Goal: Task Accomplishment & Management: Manage account settings

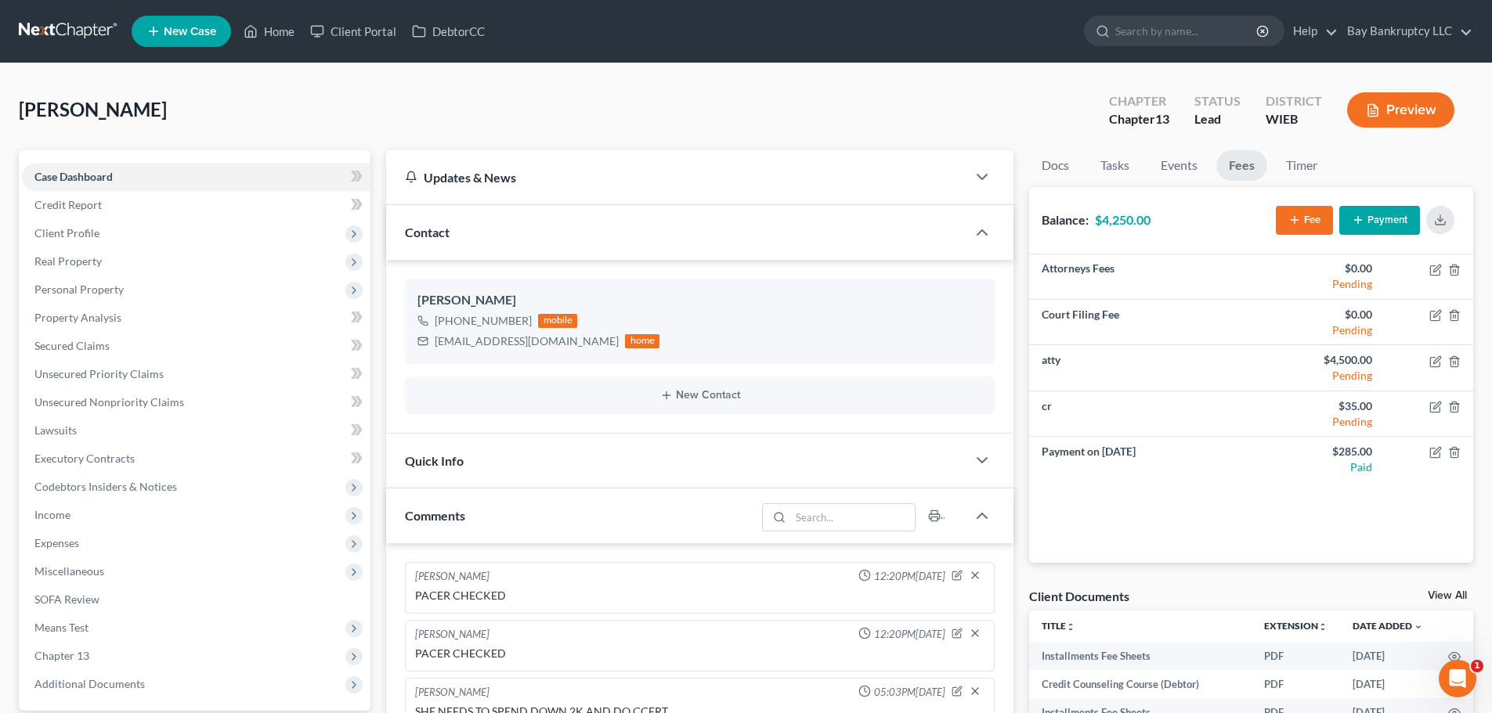
scroll to position [470, 0]
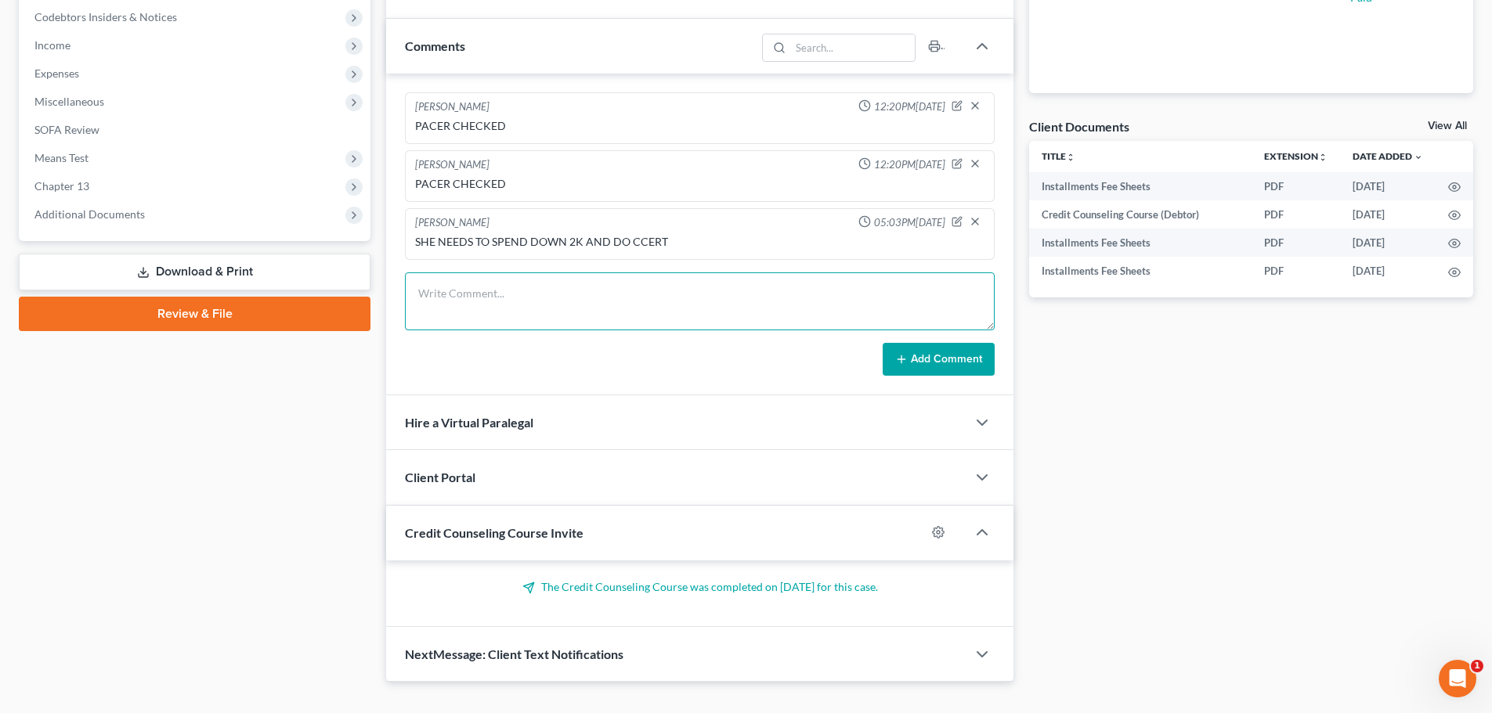
click at [431, 301] on textarea at bounding box center [700, 302] width 590 height 58
click at [528, 291] on textarea "th petition is ready" at bounding box center [700, 302] width 590 height 58
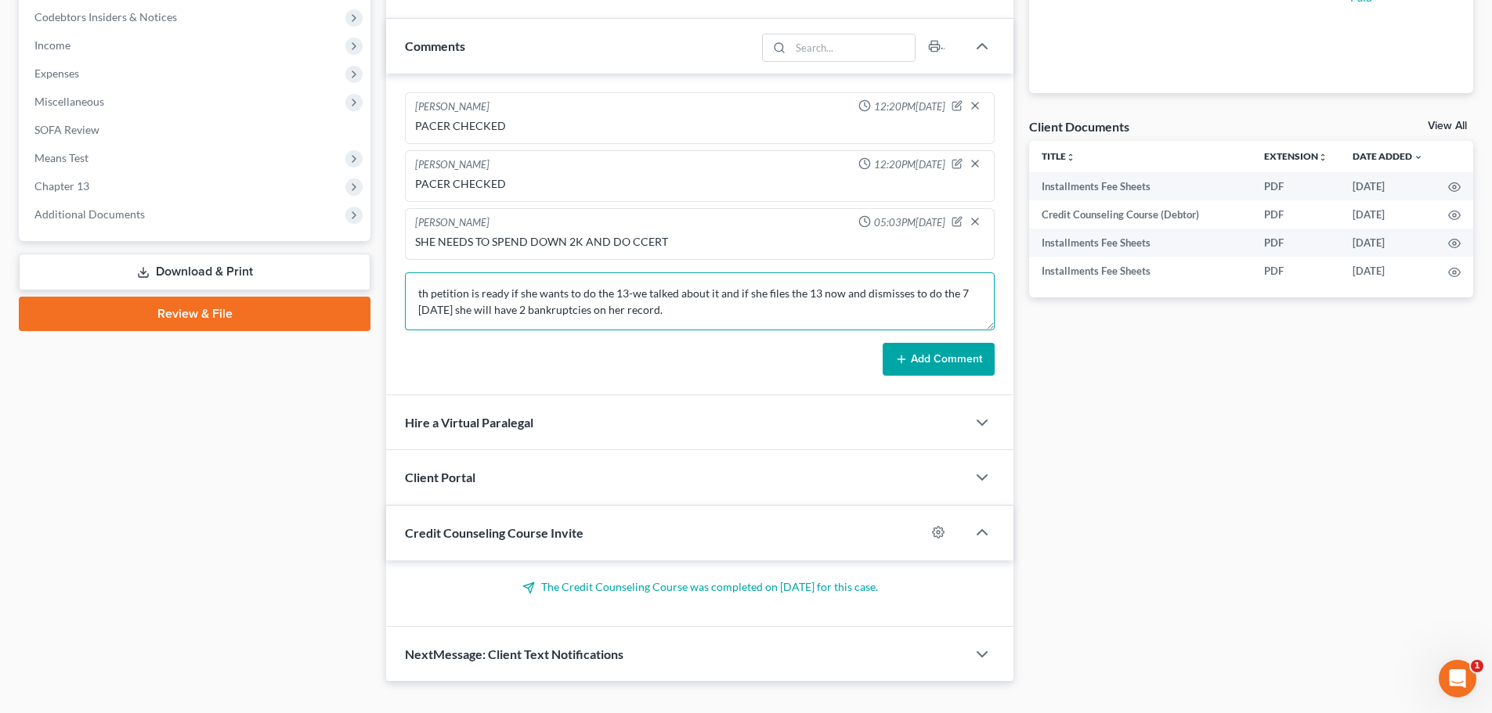
click at [676, 310] on textarea "th petition is ready if she wants to do the 13-we talked about it and if she fi…" at bounding box center [700, 302] width 590 height 58
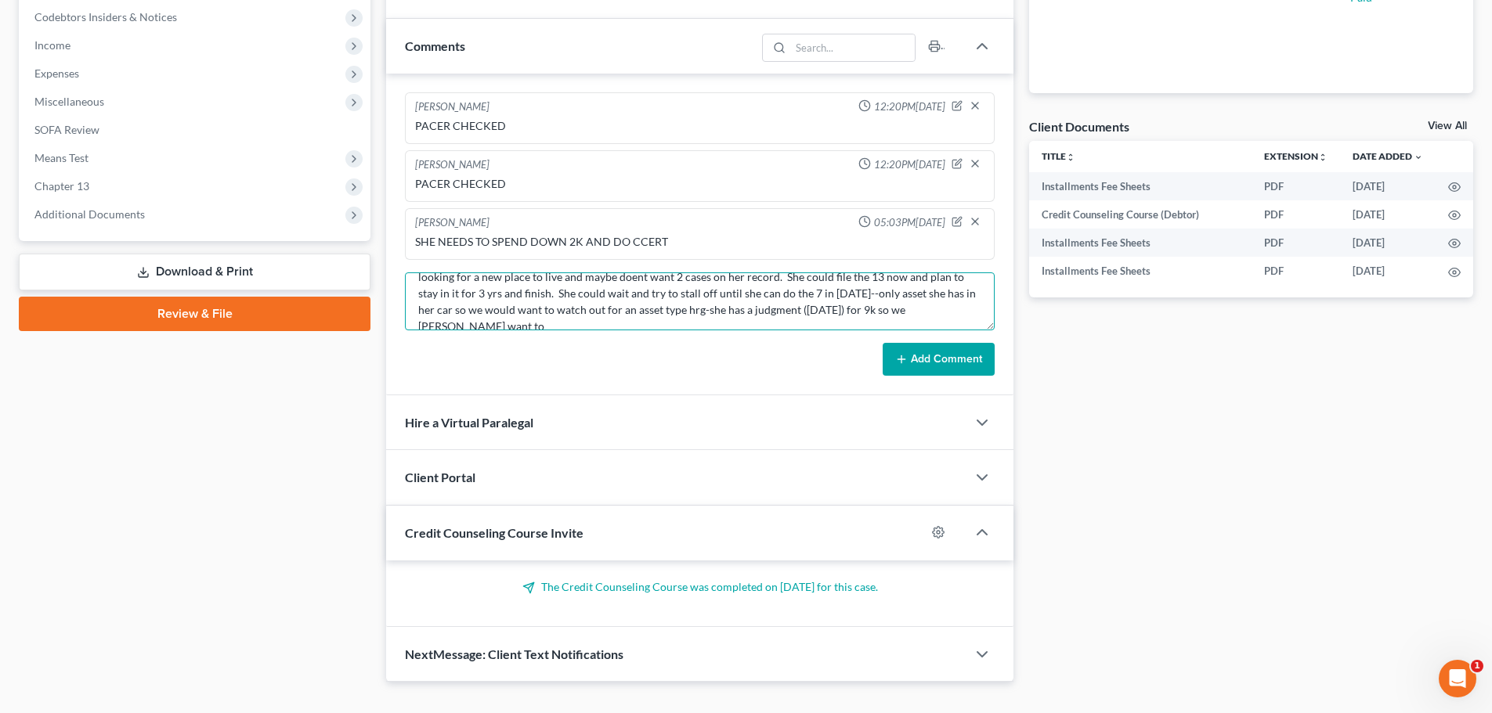
scroll to position [53, 0]
click at [511, 323] on textarea "th petition is ready if she wants to do the 13-we talked about it and if she fi…" at bounding box center [700, 302] width 590 height 58
type textarea "th petition is ready if she wants to do the 13-we talked about it and if she fi…"
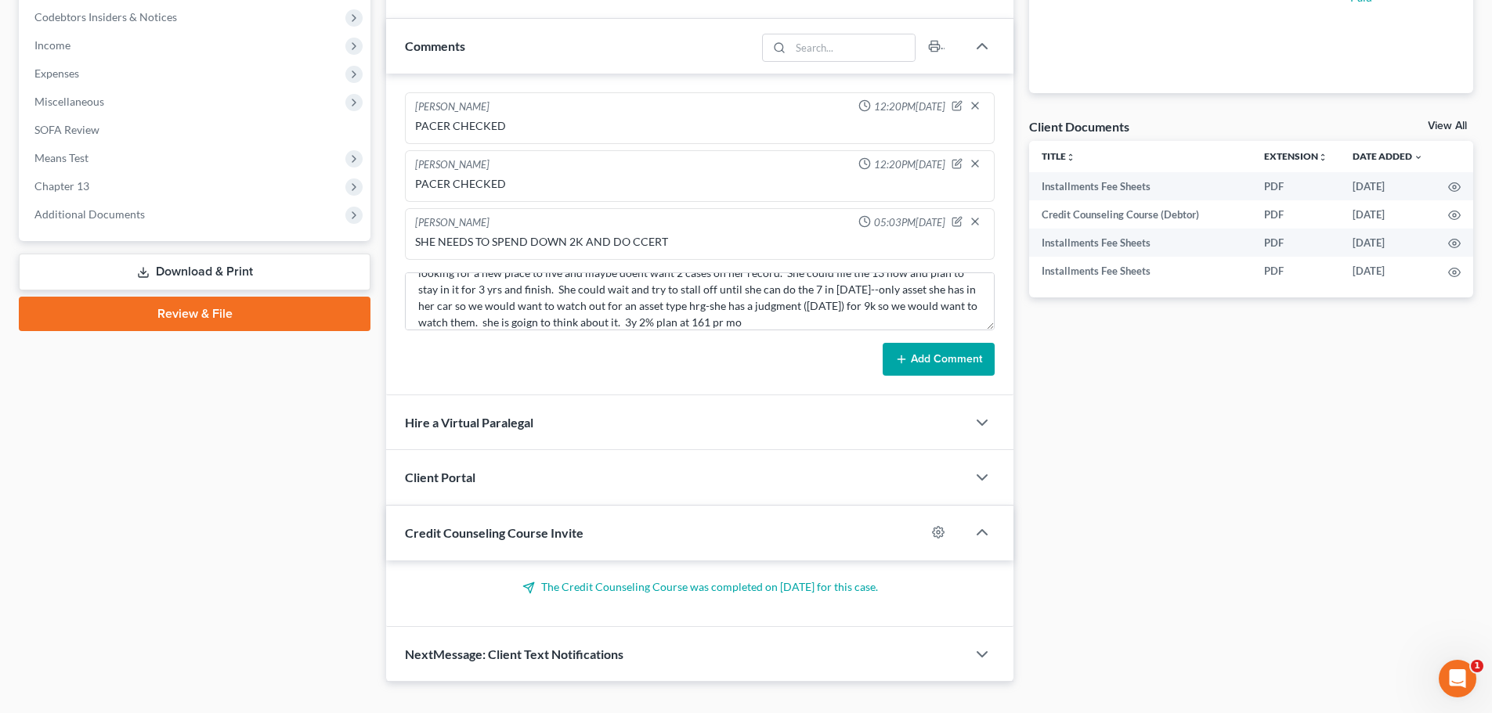
click at [932, 356] on button "Add Comment" at bounding box center [939, 359] width 112 height 33
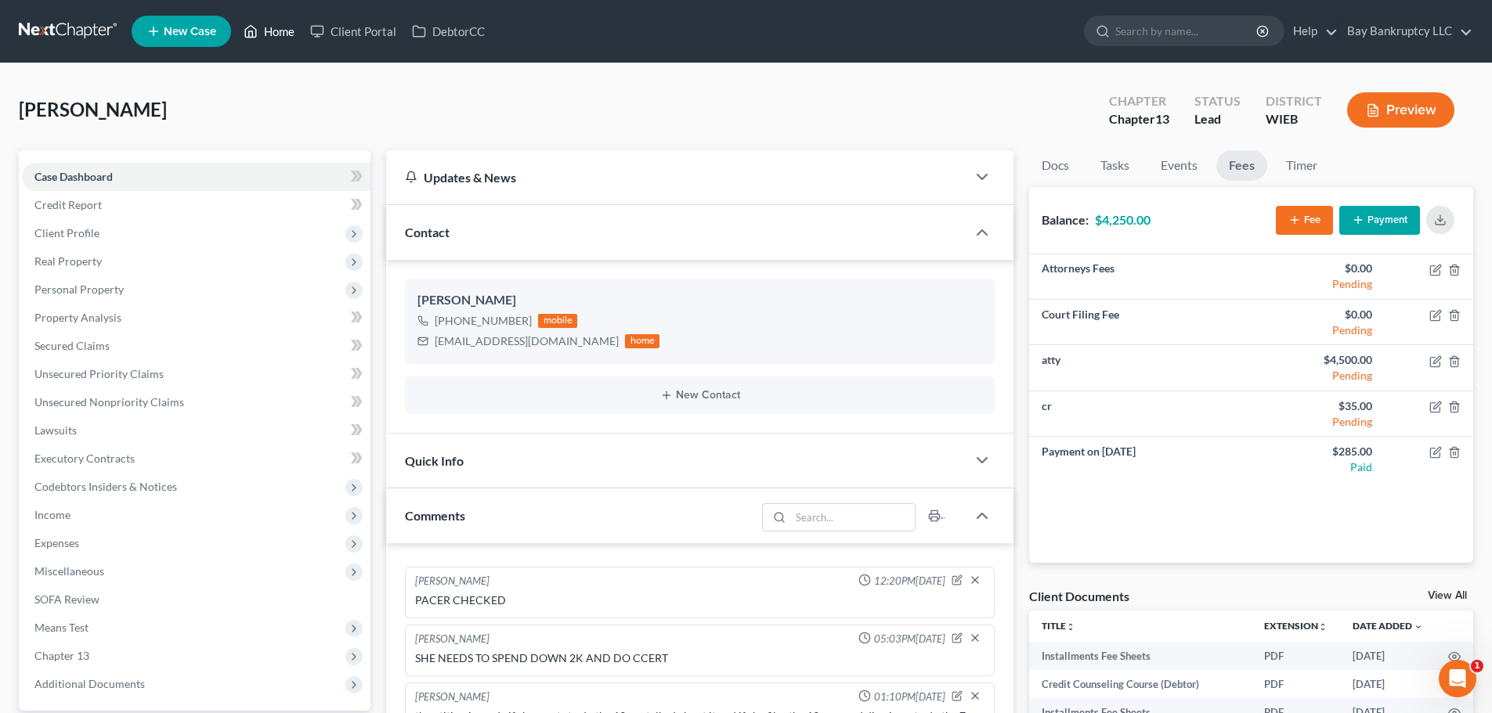
click at [260, 32] on link "Home" at bounding box center [269, 31] width 67 height 28
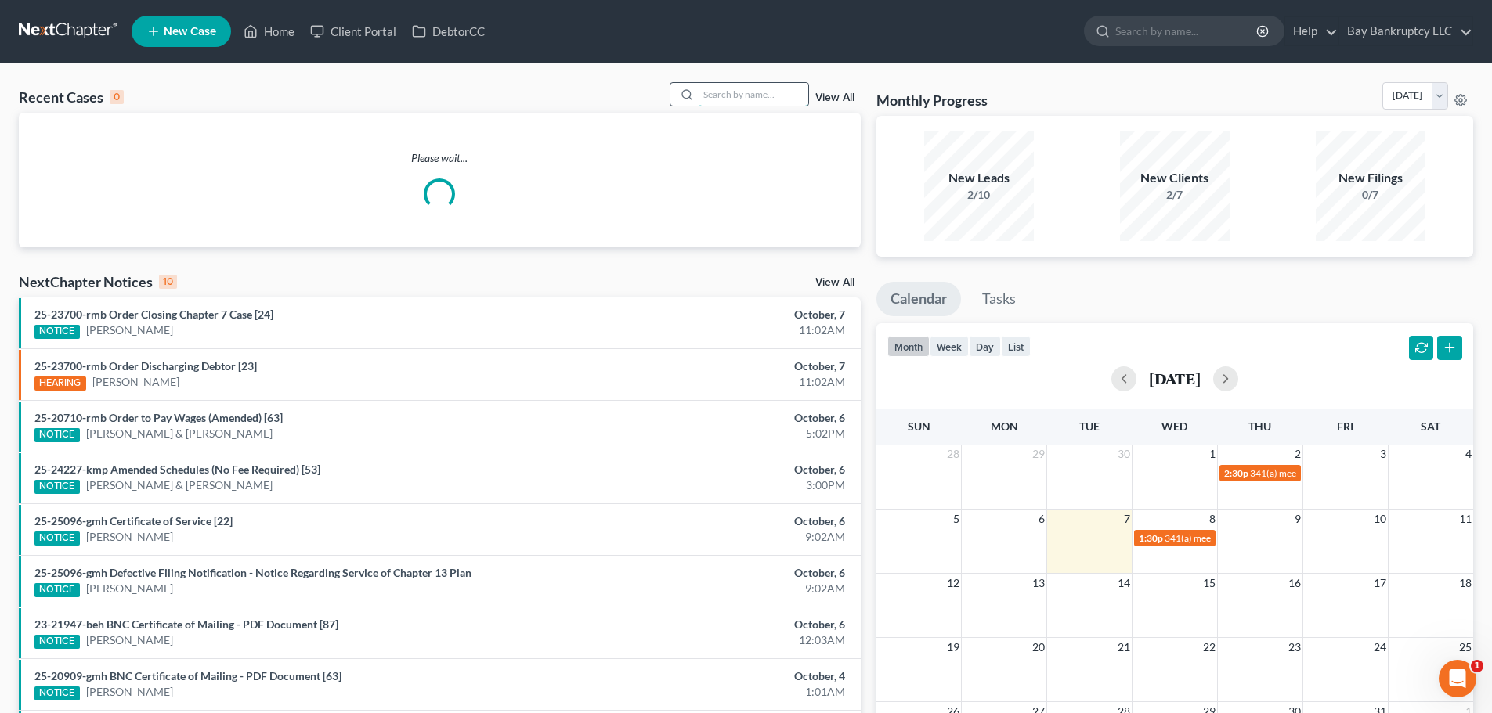
click at [718, 99] on input "search" at bounding box center [754, 94] width 110 height 23
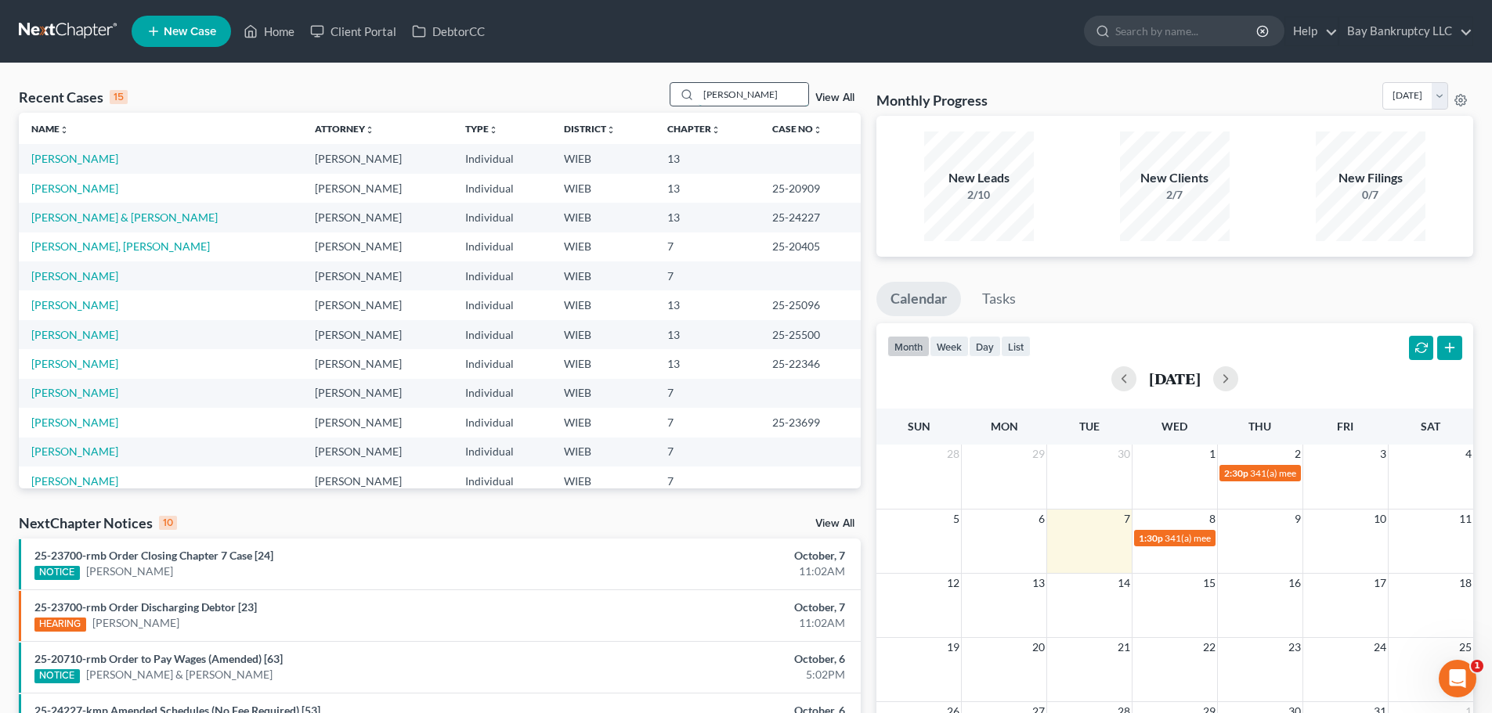
type input "[PERSON_NAME]"
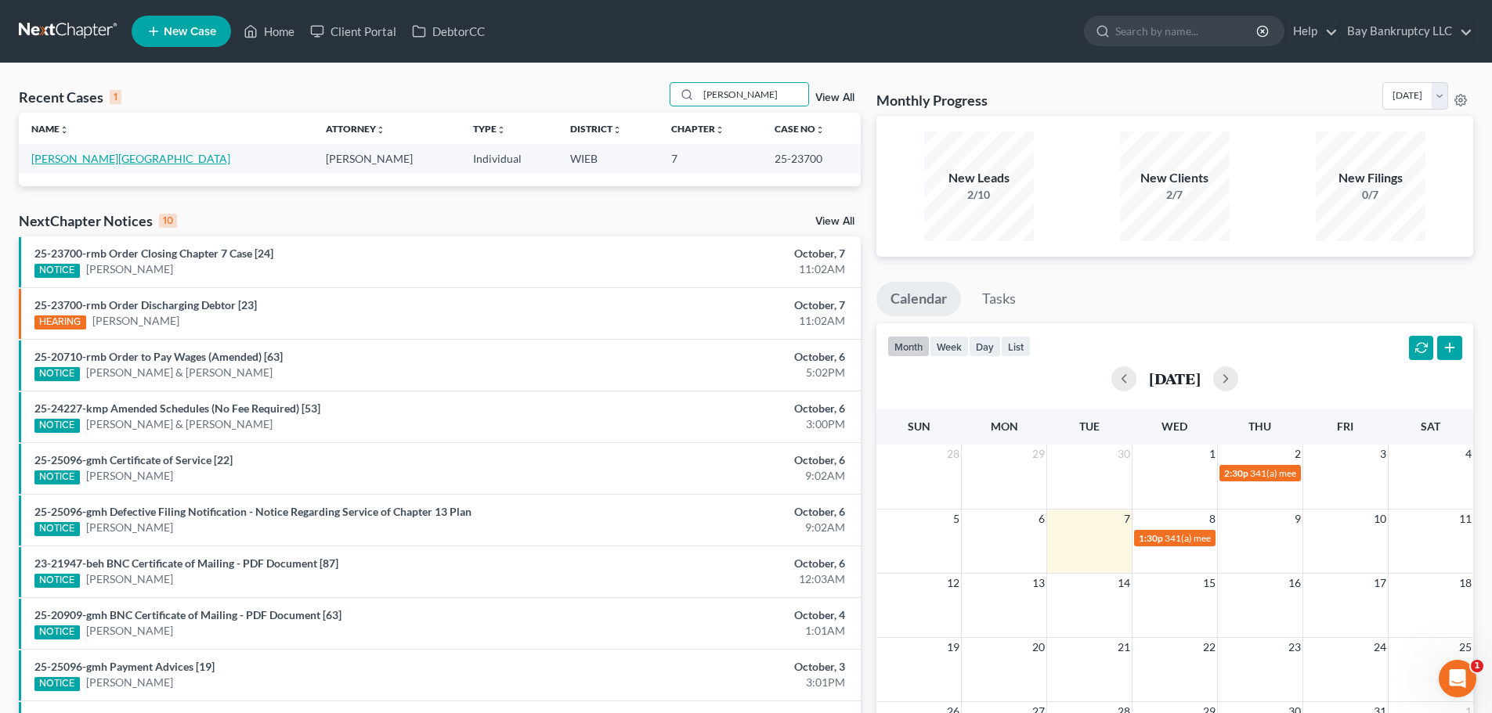
click at [45, 157] on link "[PERSON_NAME][GEOGRAPHIC_DATA]" at bounding box center [130, 158] width 199 height 13
select select "0"
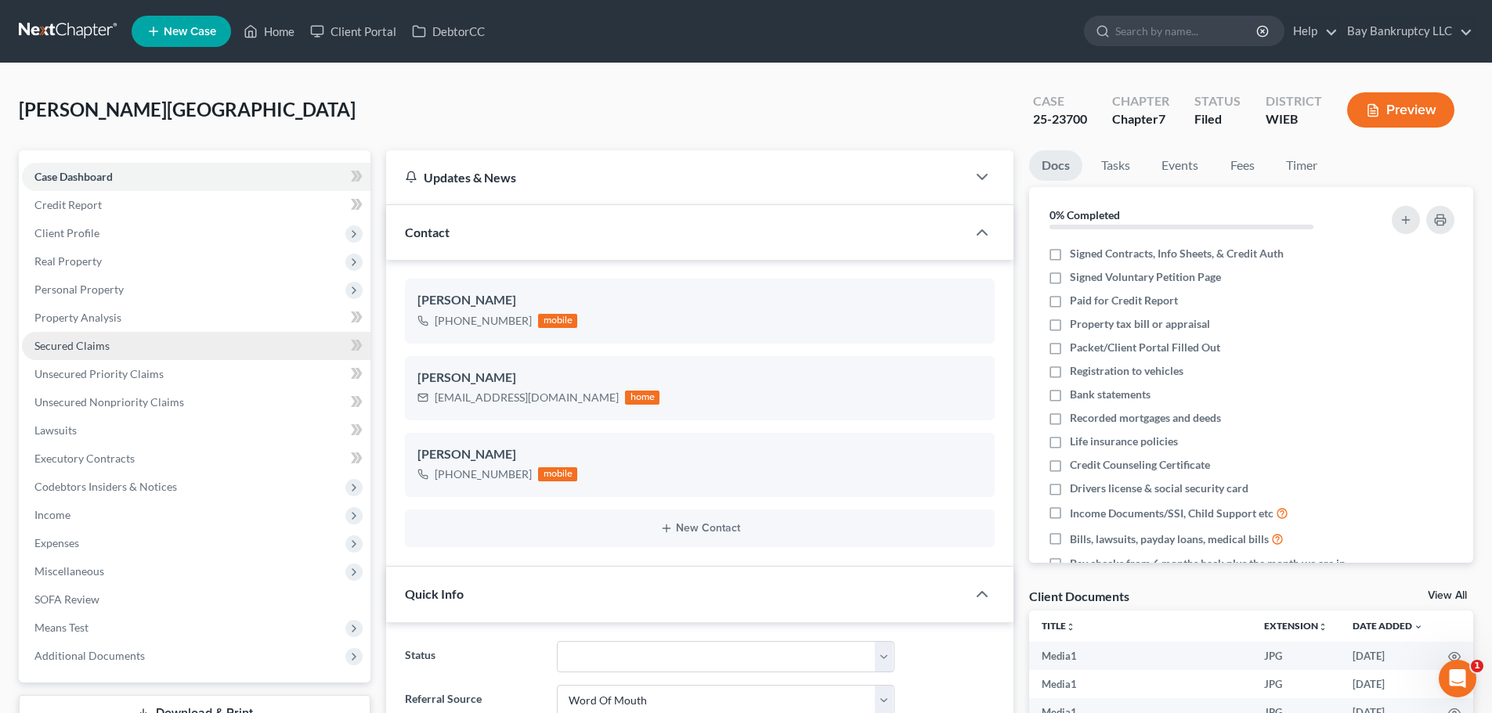
click at [73, 257] on span "Real Property" at bounding box center [67, 261] width 67 height 13
click at [74, 347] on span "Secured Claims" at bounding box center [71, 345] width 75 height 13
click at [76, 339] on span "Secured Claims" at bounding box center [71, 345] width 75 height 13
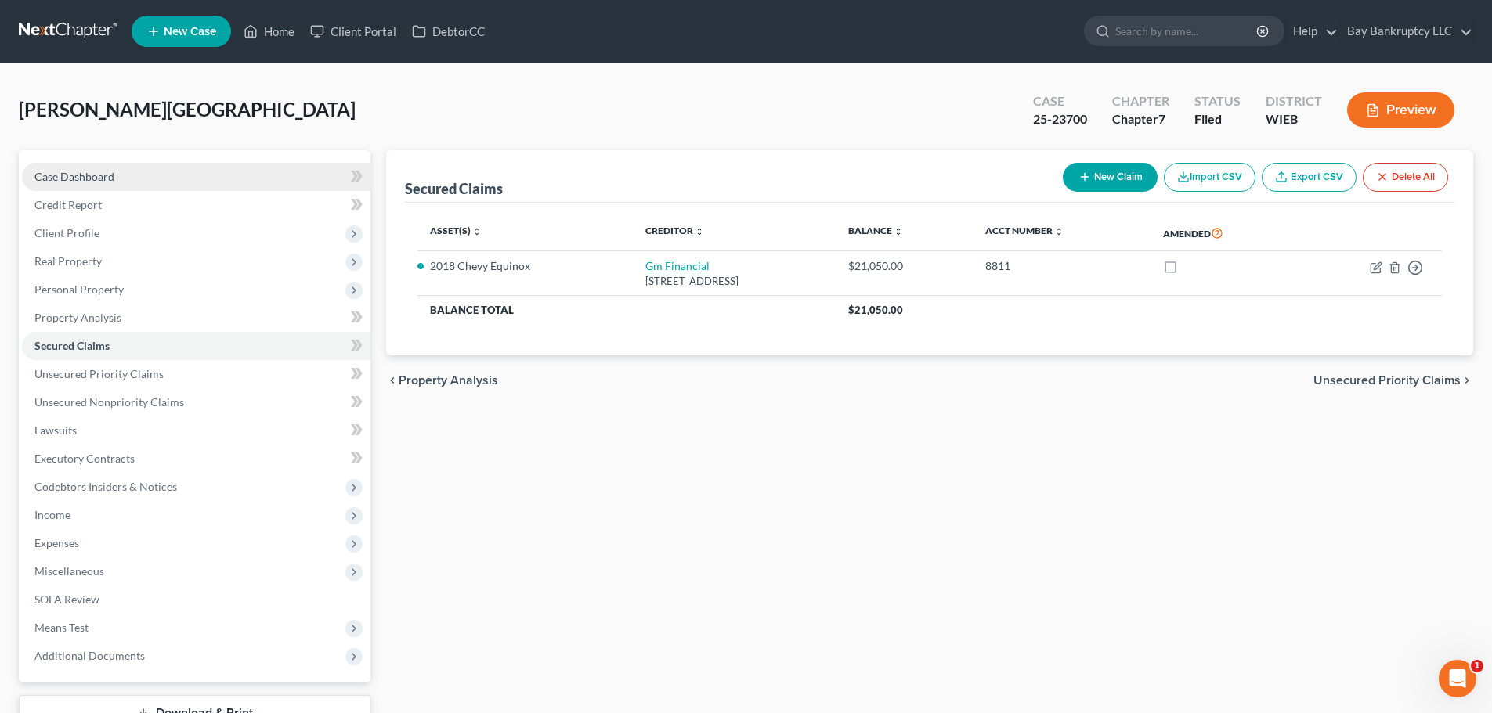
click at [42, 163] on link "Case Dashboard" at bounding box center [196, 177] width 348 height 28
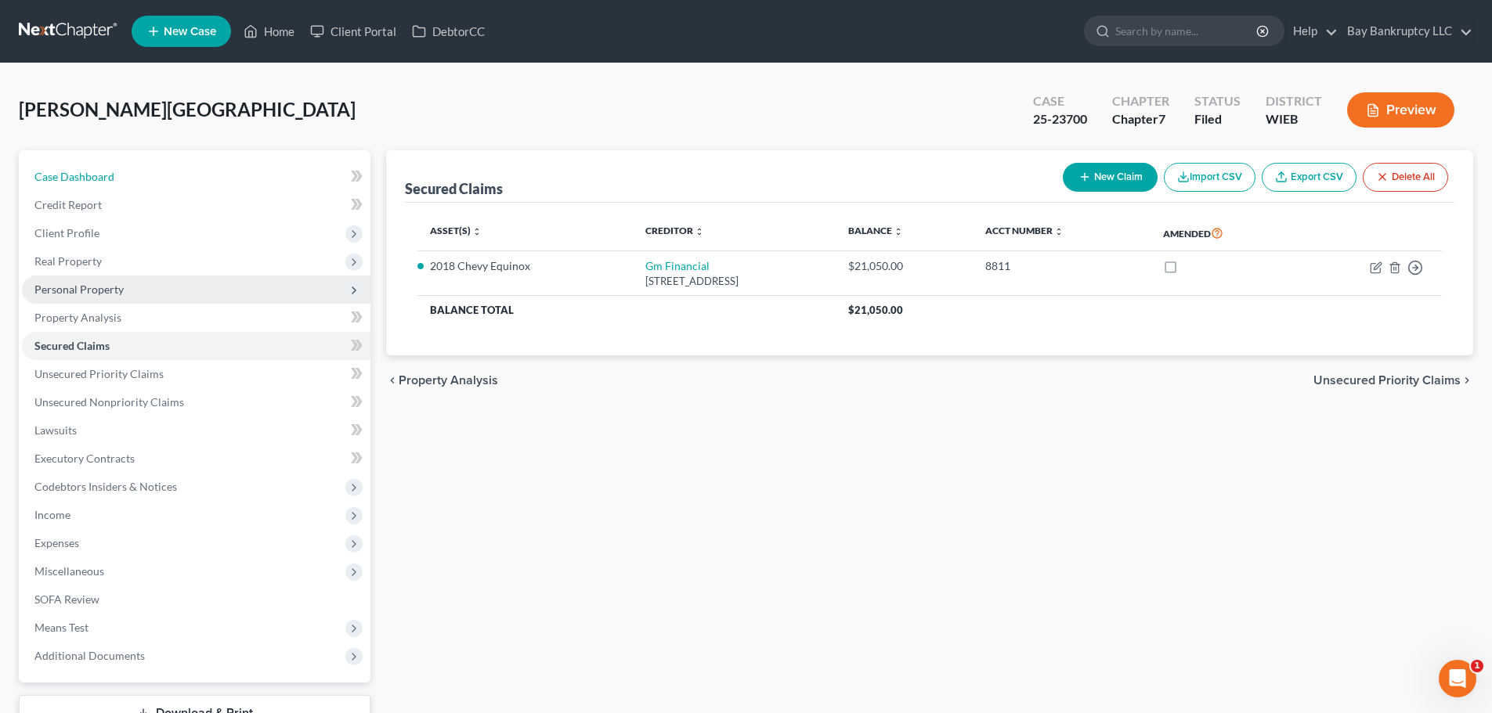
select select "0"
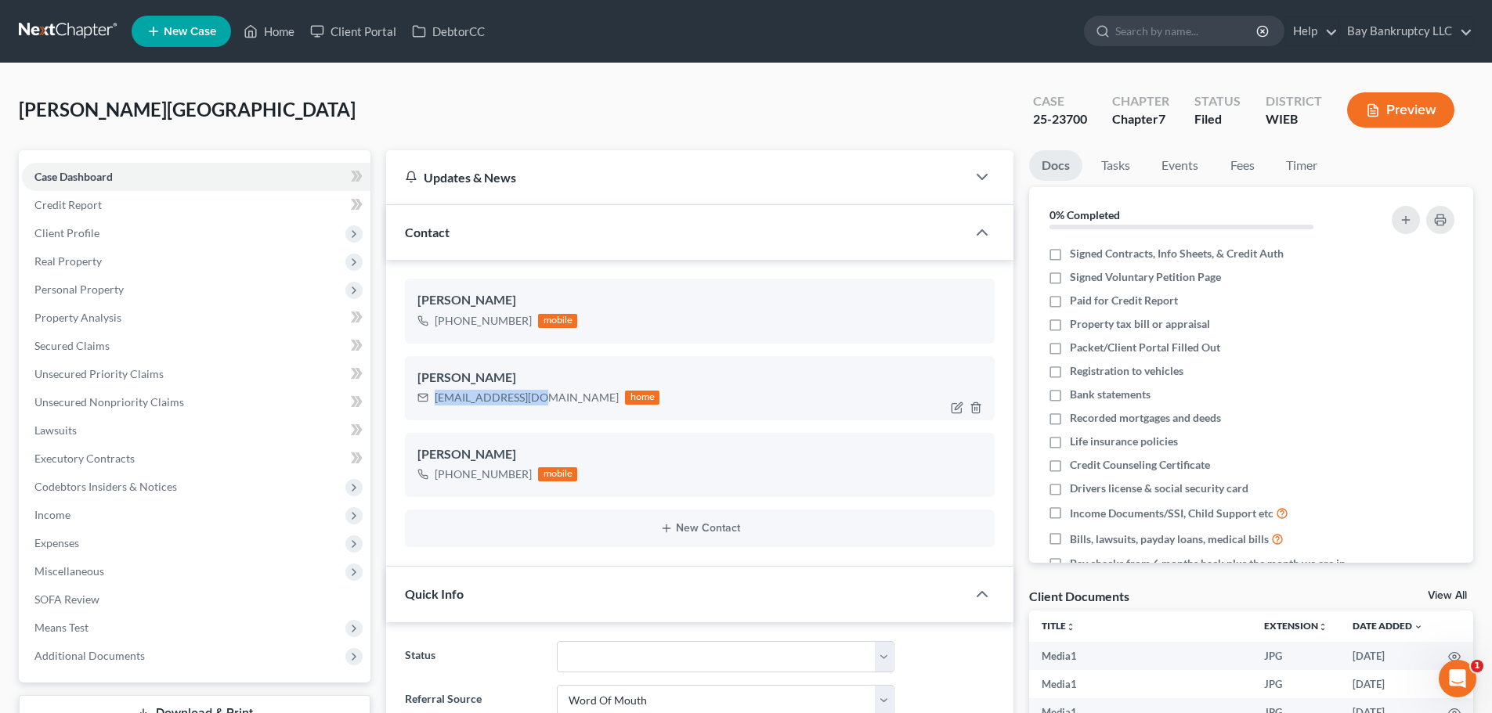
drag, startPoint x: 436, startPoint y: 401, endPoint x: 536, endPoint y: 401, distance: 100.2
click at [536, 401] on div "[EMAIL_ADDRESS][DOMAIN_NAME]" at bounding box center [527, 398] width 184 height 16
copy div "[EMAIL_ADDRESS][DOMAIN_NAME]"
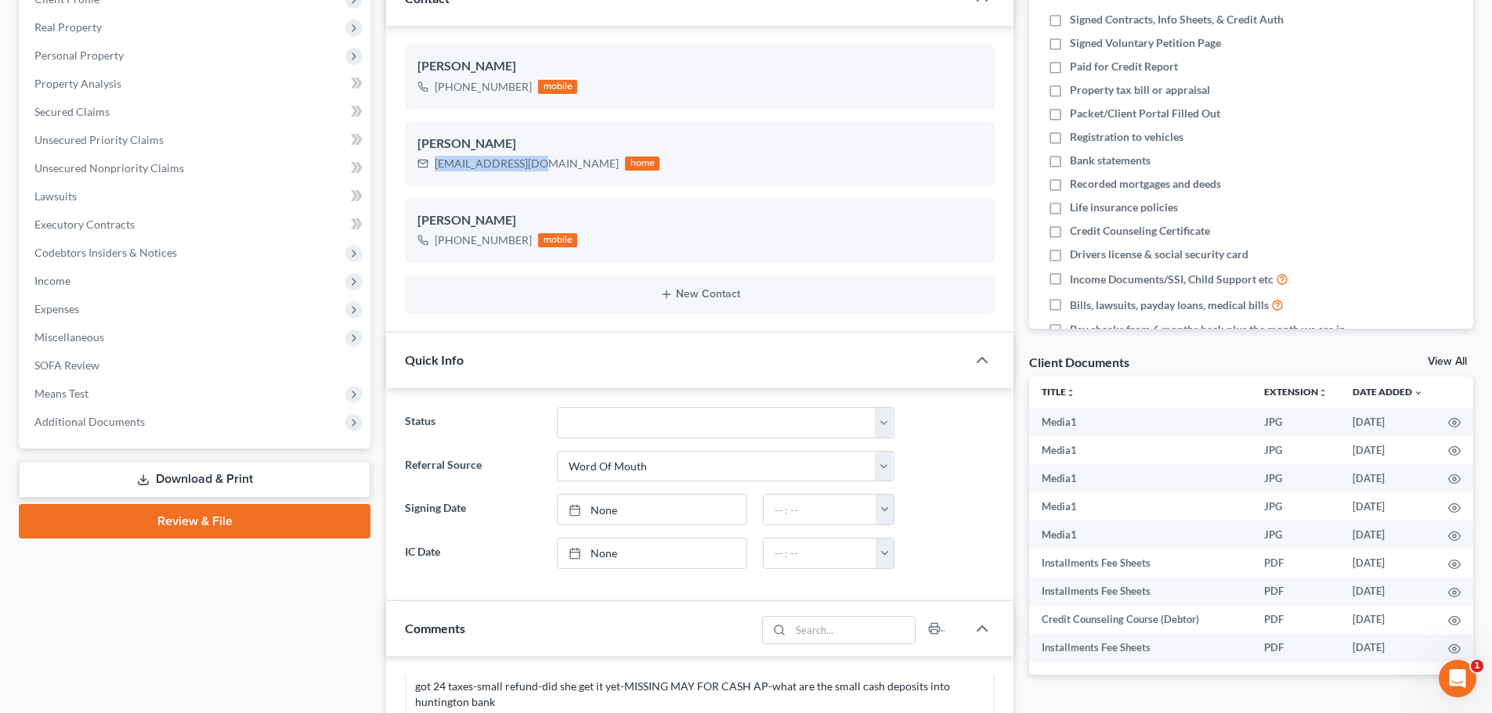
scroll to position [392, 0]
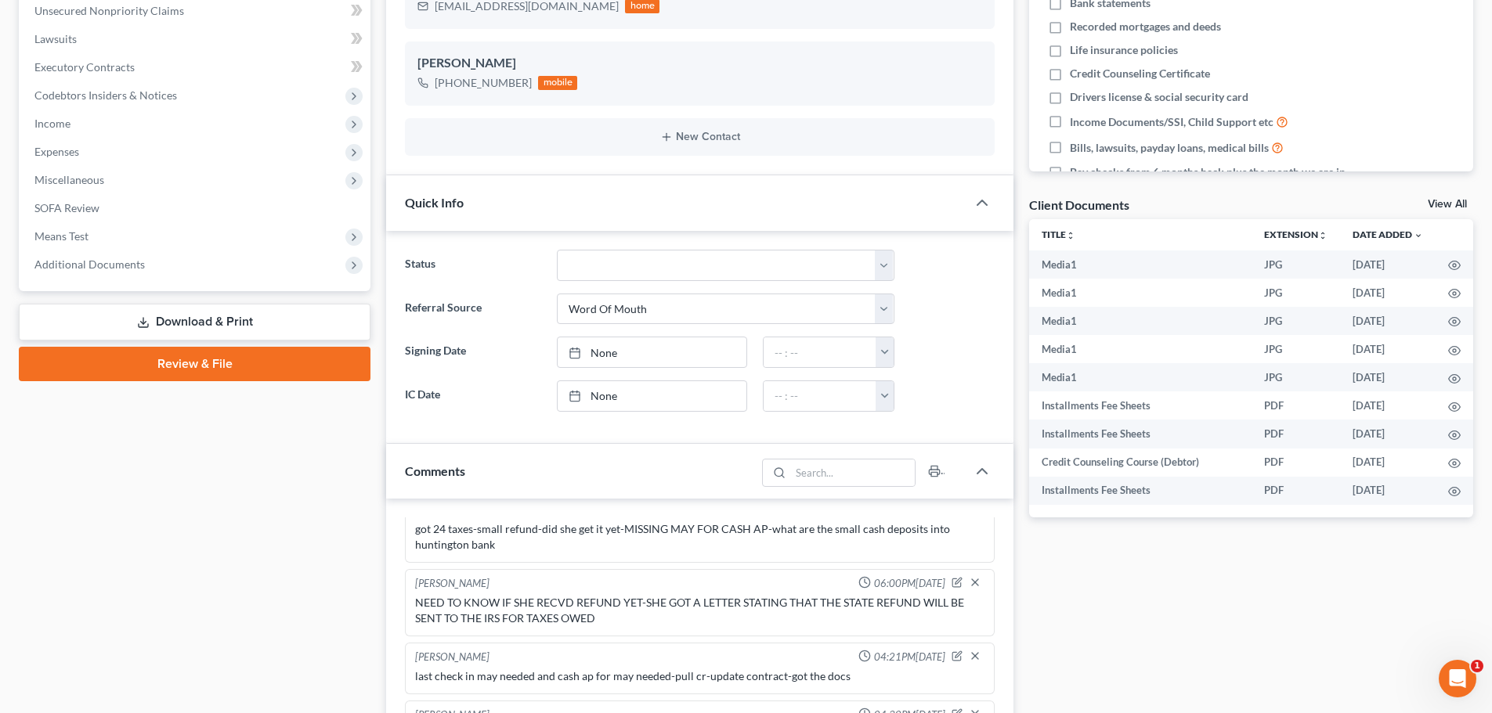
drag, startPoint x: 107, startPoint y: 251, endPoint x: 126, endPoint y: 347, distance: 98.3
click at [107, 251] on span "Additional Documents" at bounding box center [196, 265] width 348 height 28
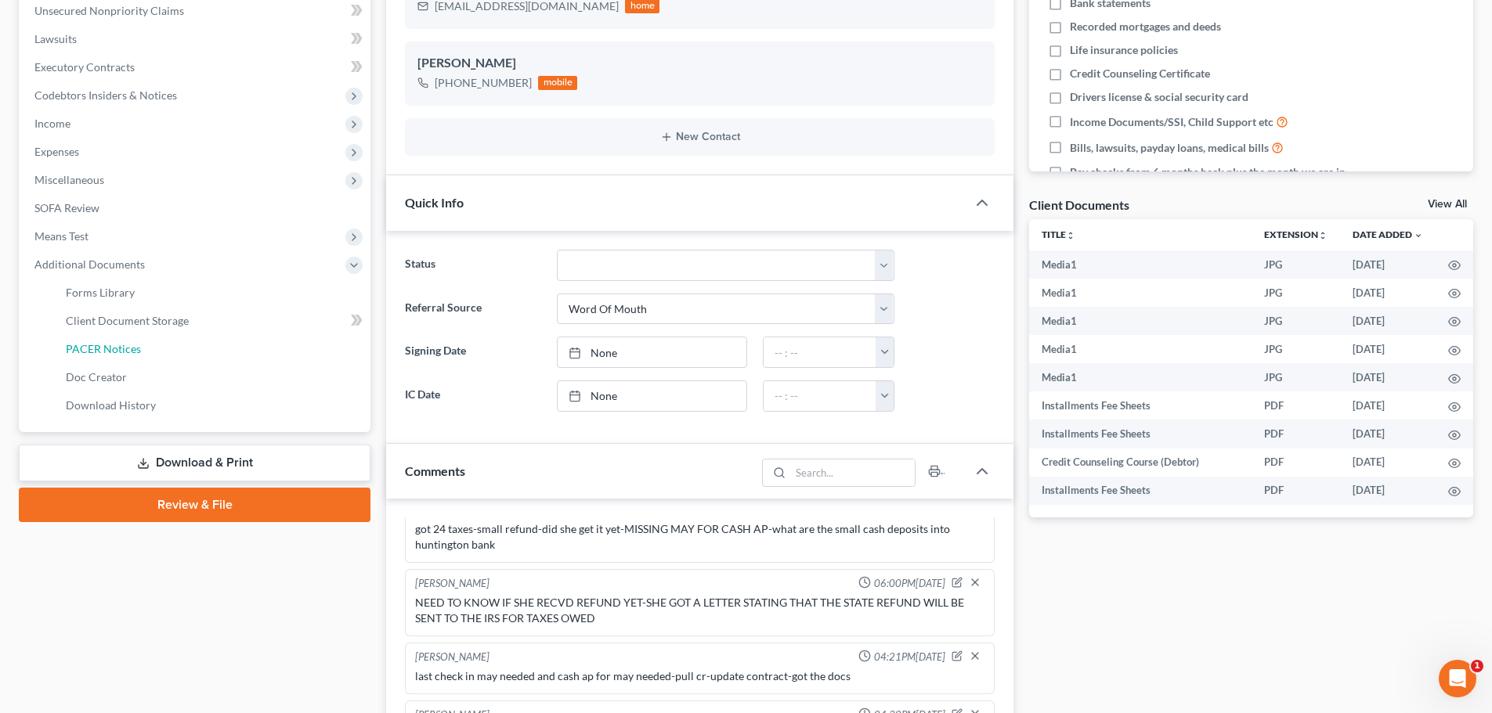
click at [126, 347] on span "PACER Notices" at bounding box center [103, 348] width 75 height 13
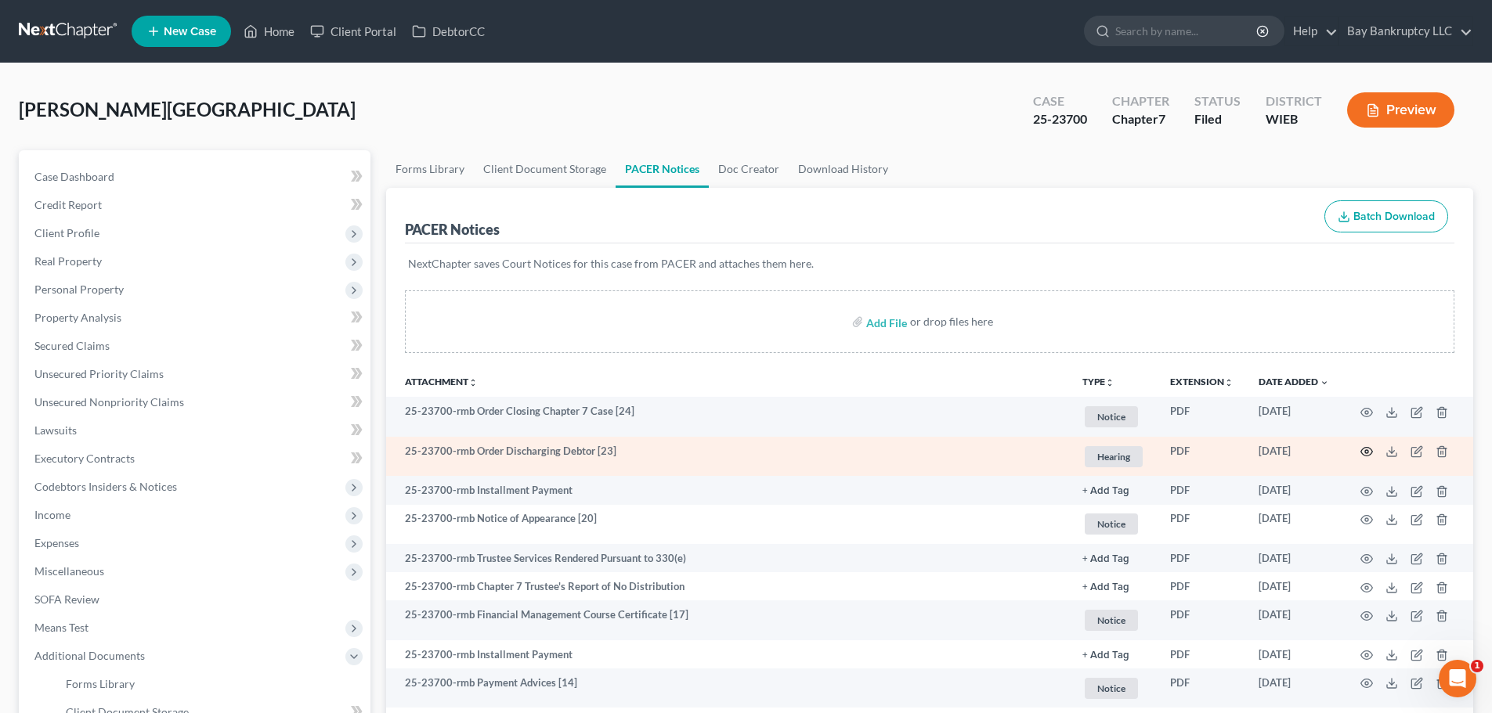
click at [1364, 452] on icon "button" at bounding box center [1366, 452] width 13 height 13
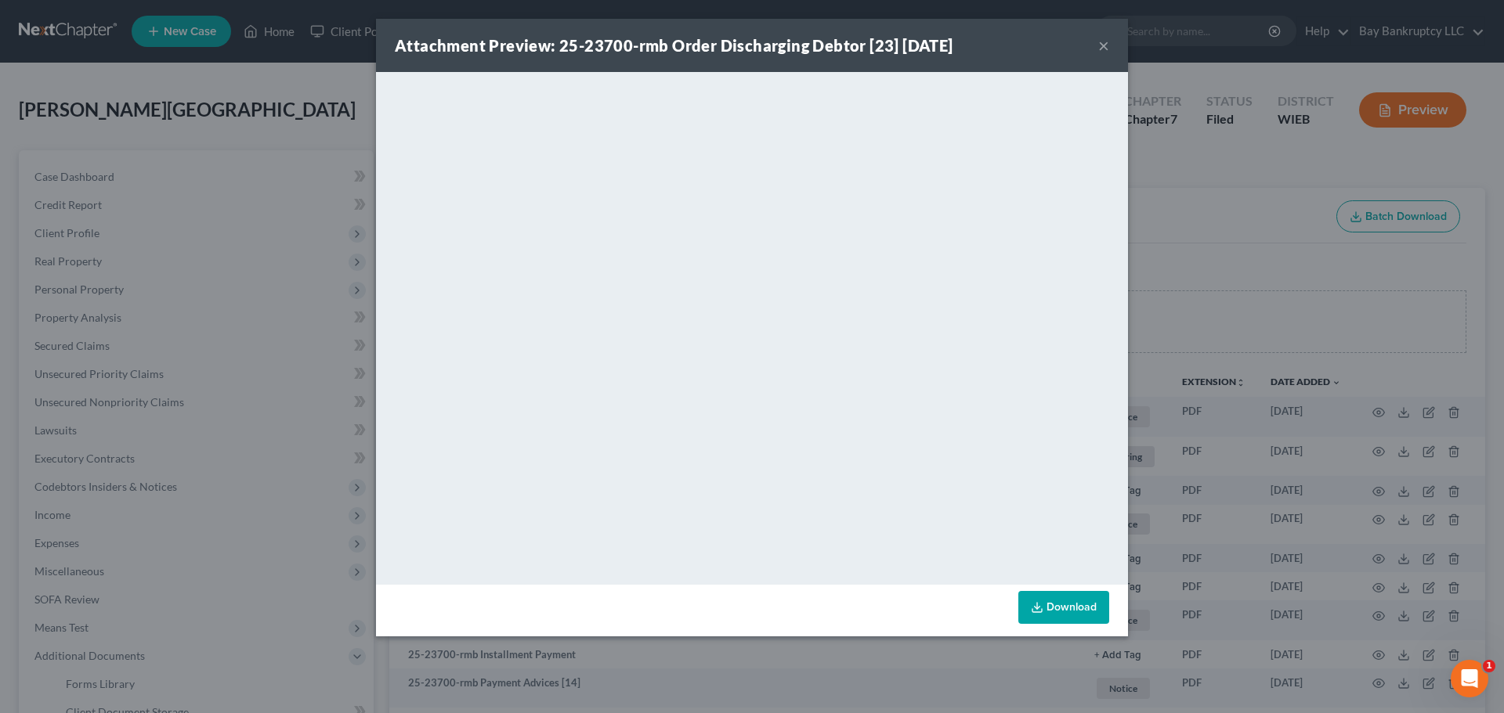
click at [1100, 48] on button "×" at bounding box center [1103, 45] width 11 height 19
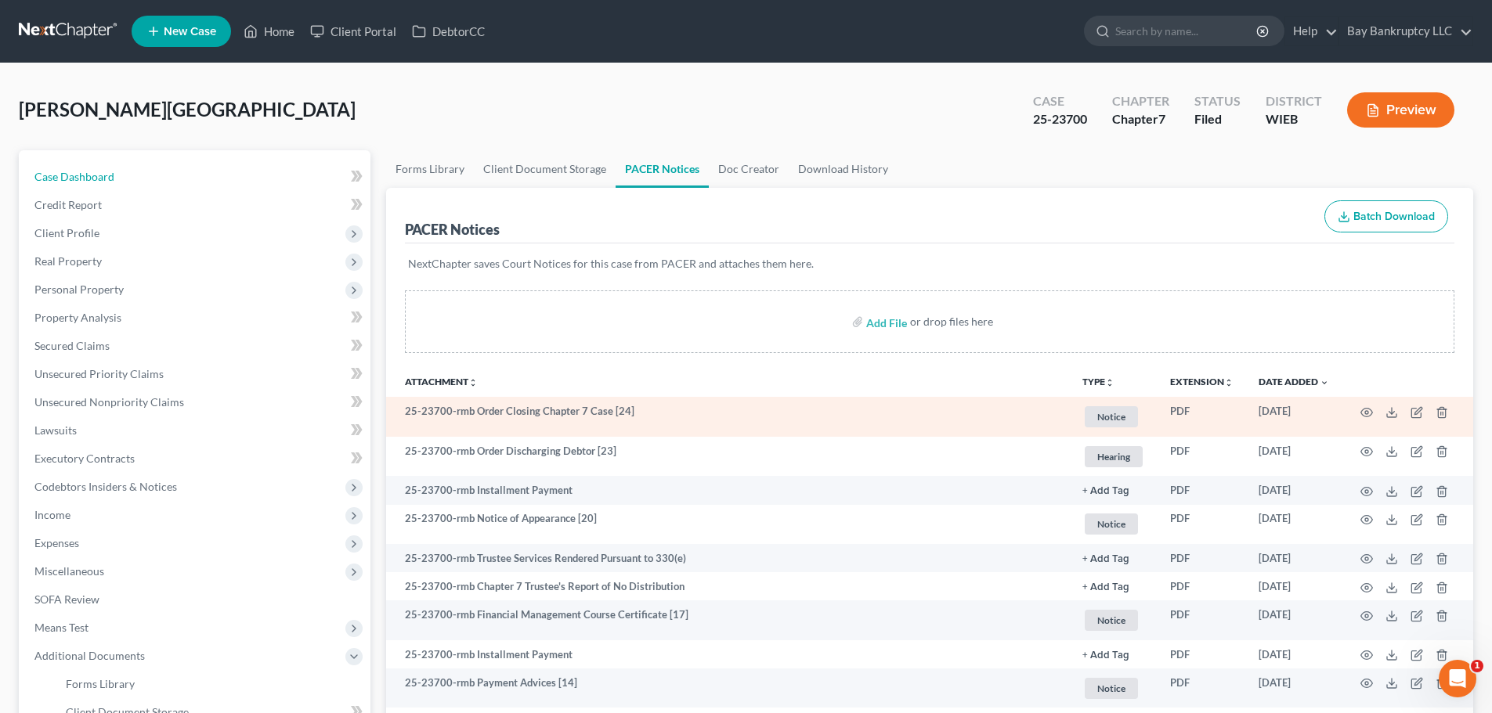
drag, startPoint x: 99, startPoint y: 172, endPoint x: 445, endPoint y: 428, distance: 429.9
click at [99, 172] on span "Case Dashboard" at bounding box center [74, 176] width 80 height 13
select select "0"
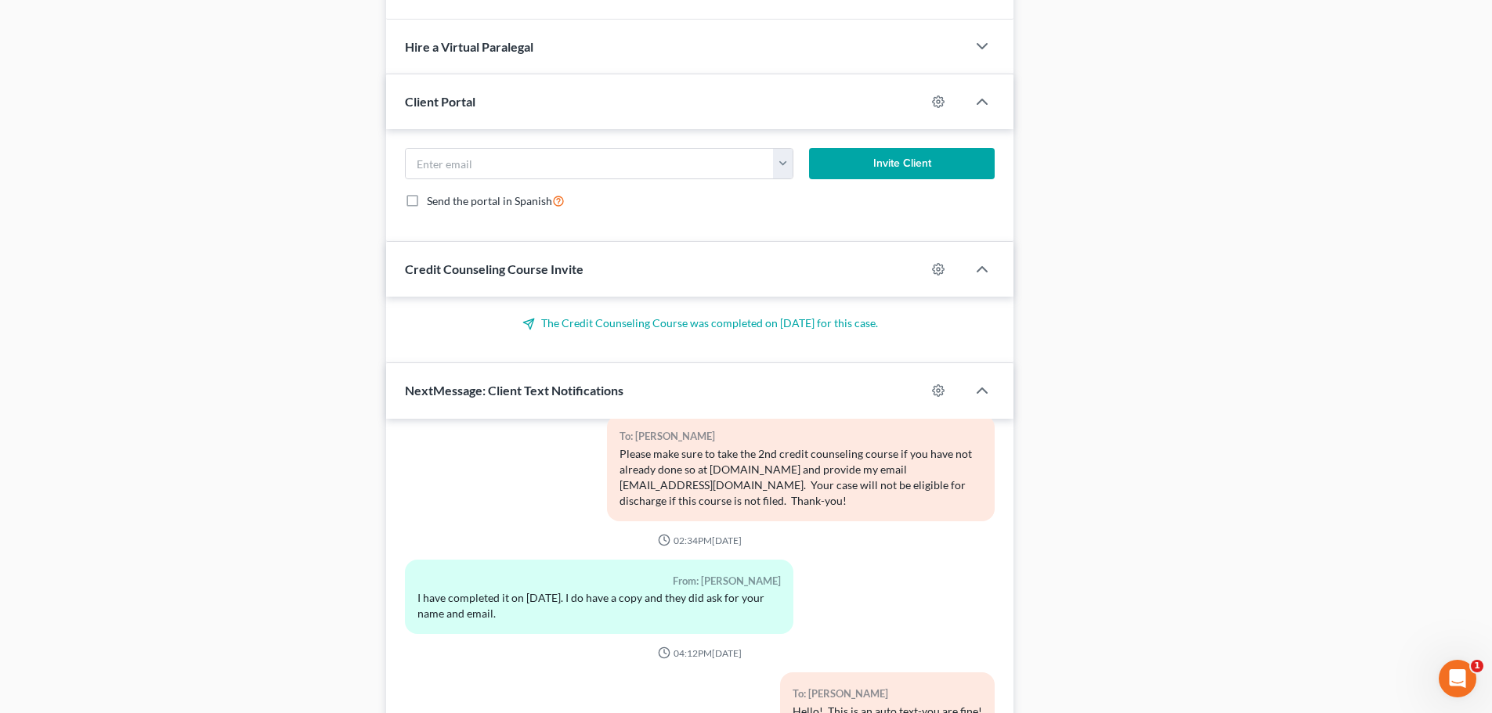
scroll to position [1392, 0]
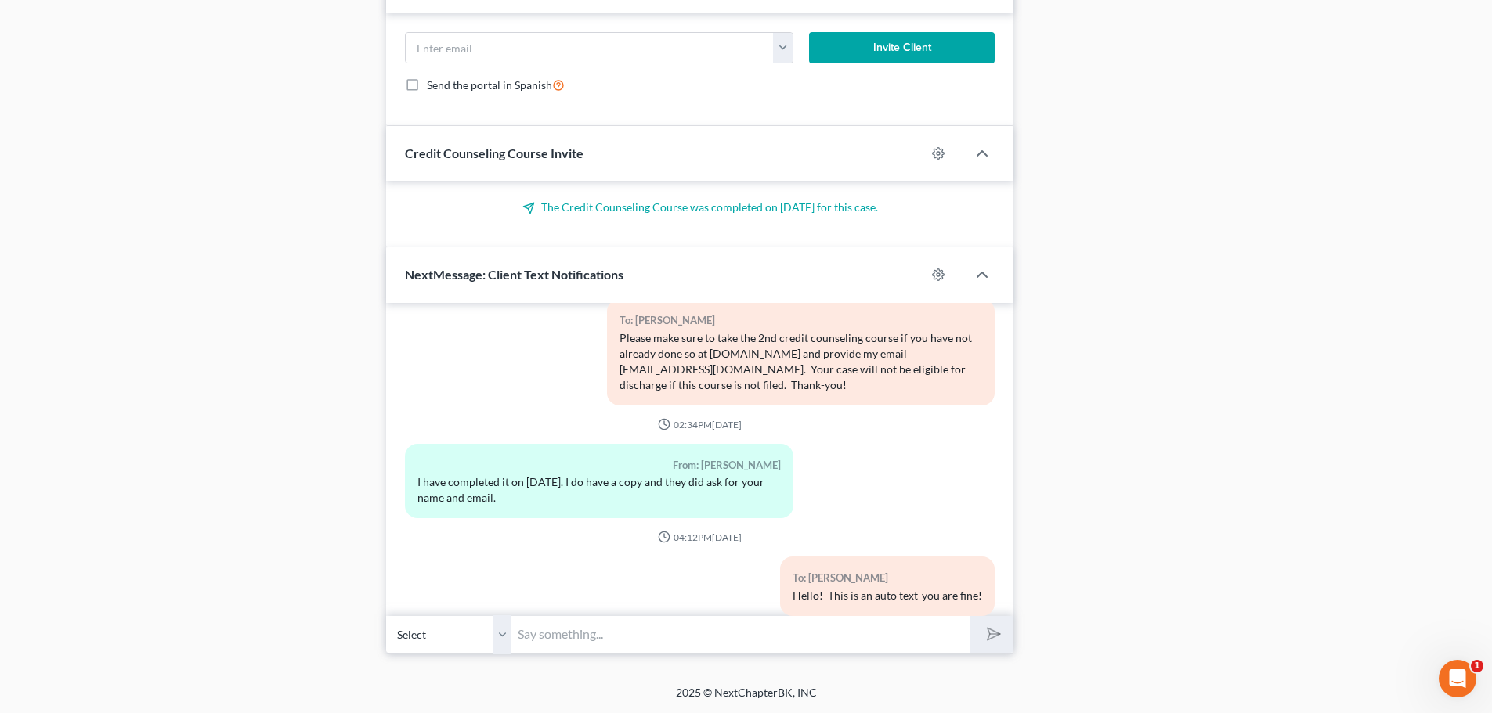
click at [543, 636] on input "text" at bounding box center [740, 635] width 459 height 38
type input "A copy of your discharge was sent to your email, congrats!!"
click at [992, 633] on icon "submit" at bounding box center [991, 634] width 22 height 22
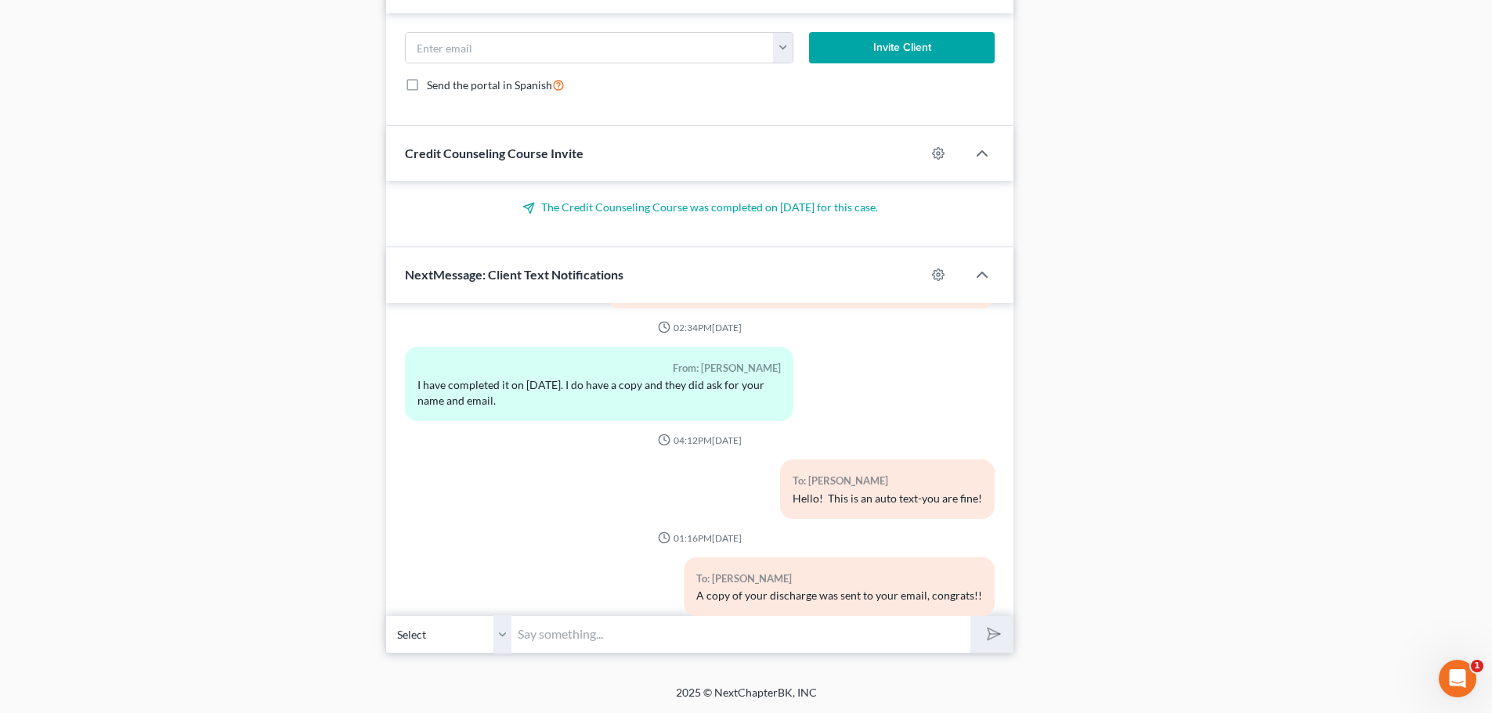
drag, startPoint x: 634, startPoint y: 645, endPoint x: 818, endPoint y: 710, distance: 195.2
click at [634, 645] on input "text" at bounding box center [740, 635] width 459 height 38
paste input "Bay Bankruptcy could use your help! Please take a few minutes to leave a review…"
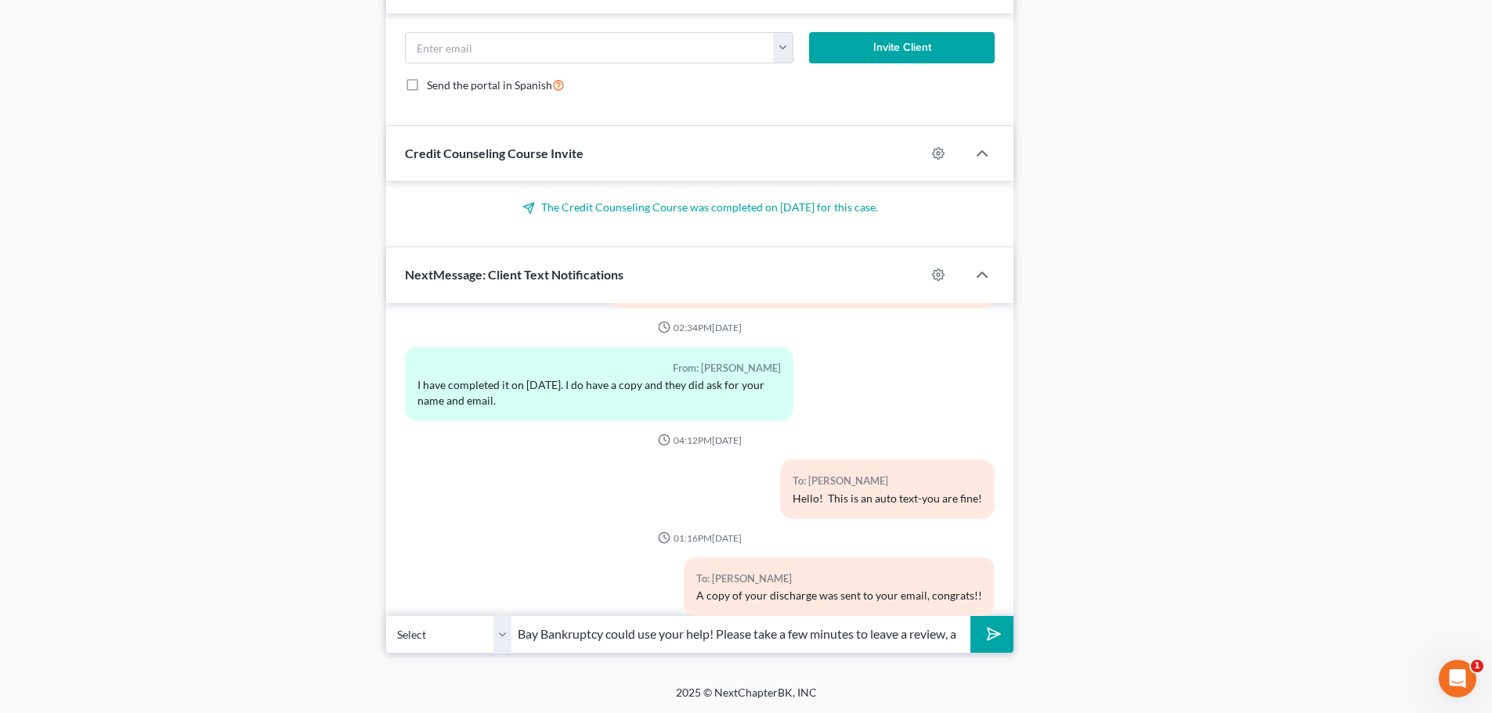
scroll to position [0, 414]
type input "Bay Bankruptcy could use your help! Please take a few minutes to leave a review…"
click at [990, 624] on icon "submit" at bounding box center [991, 634] width 22 height 22
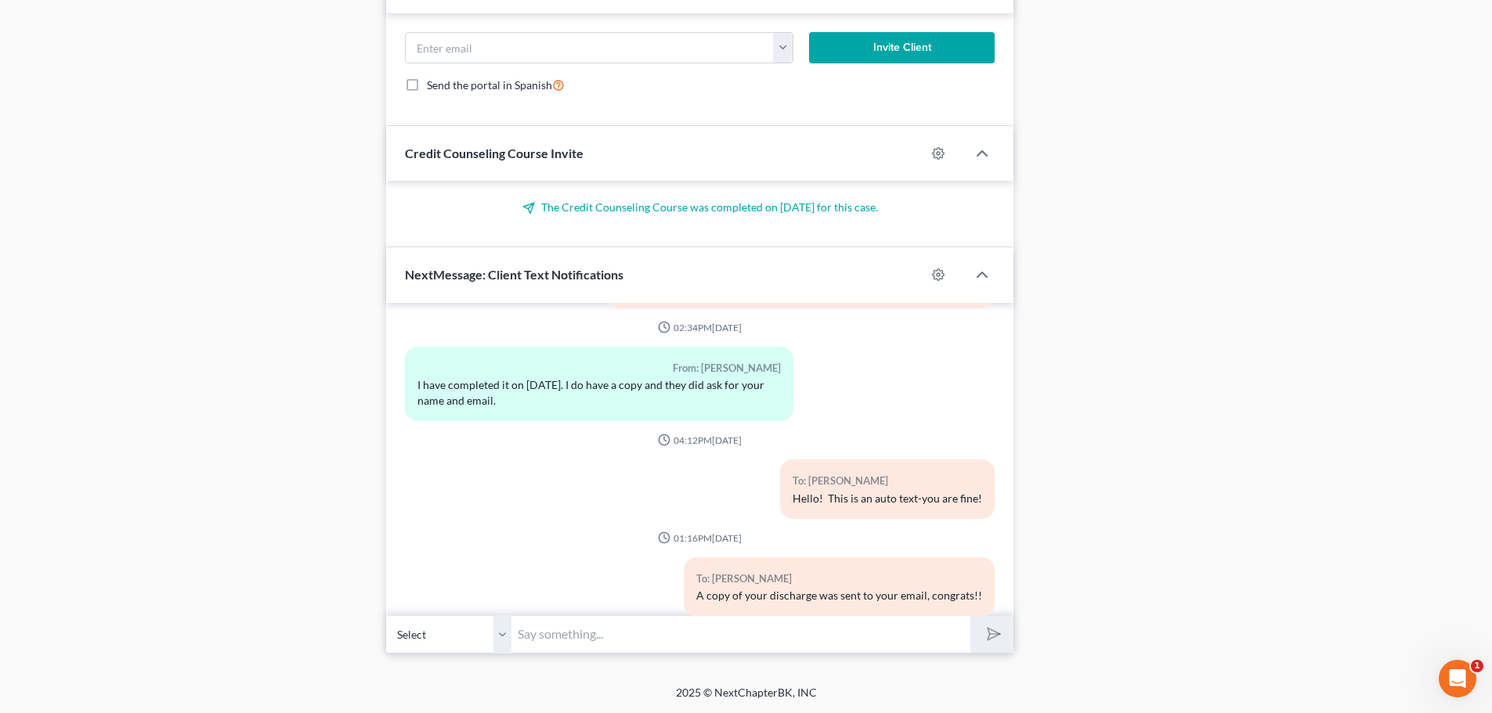
scroll to position [7471, 0]
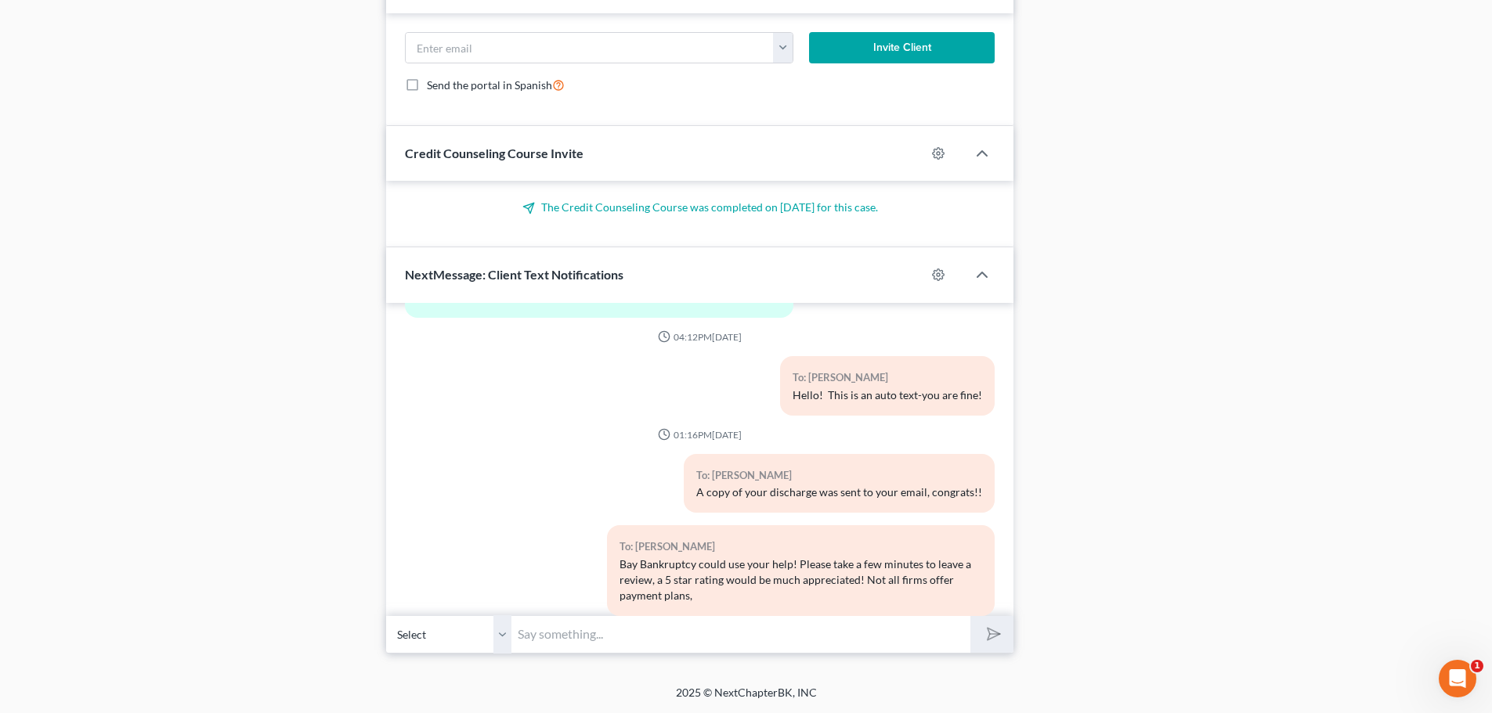
click at [707, 638] on input "text" at bounding box center [740, 635] width 459 height 38
paste input "help us spread the word! Leave a review at [URL][DOMAIN_NAME]"
type input "help us spread the word! Leave a review at [URL][DOMAIN_NAME]"
click at [993, 633] on icon "submit" at bounding box center [991, 634] width 22 height 22
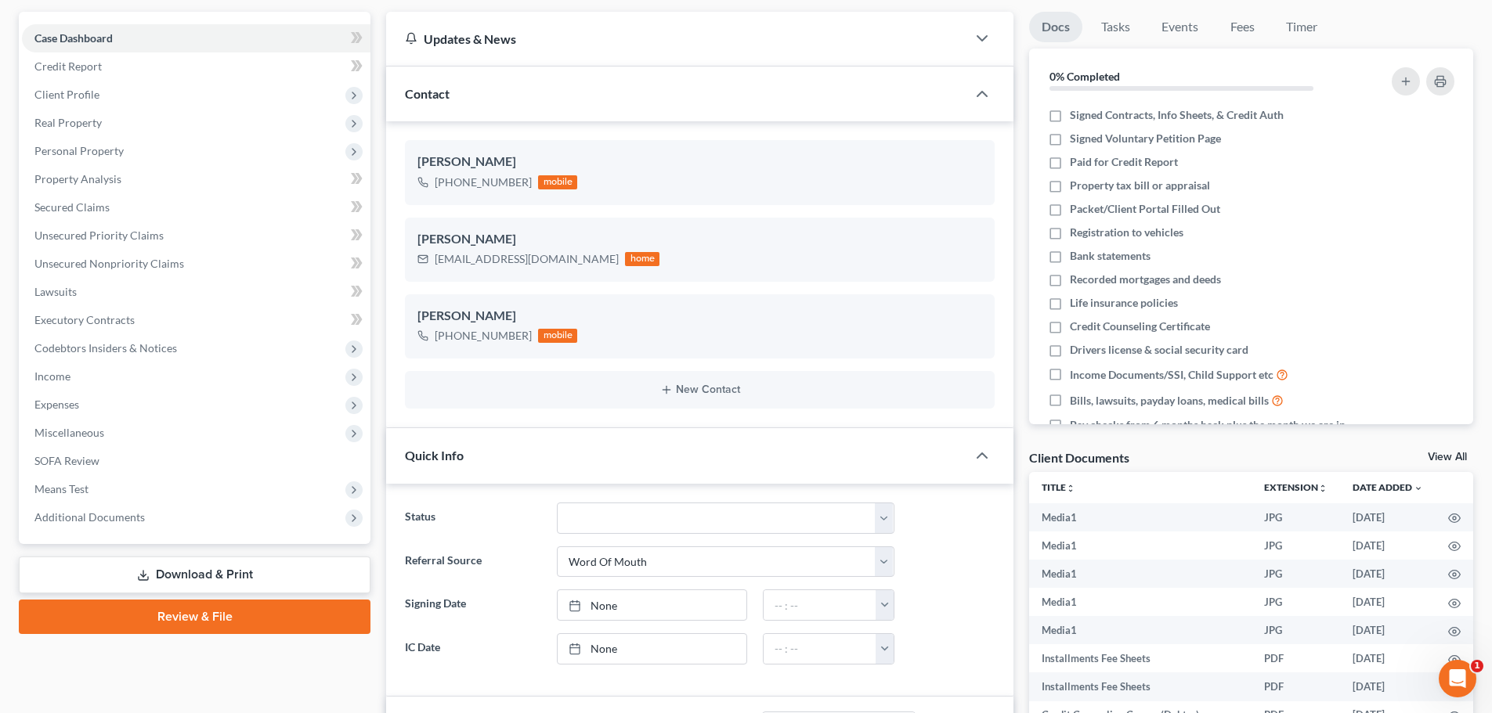
scroll to position [0, 0]
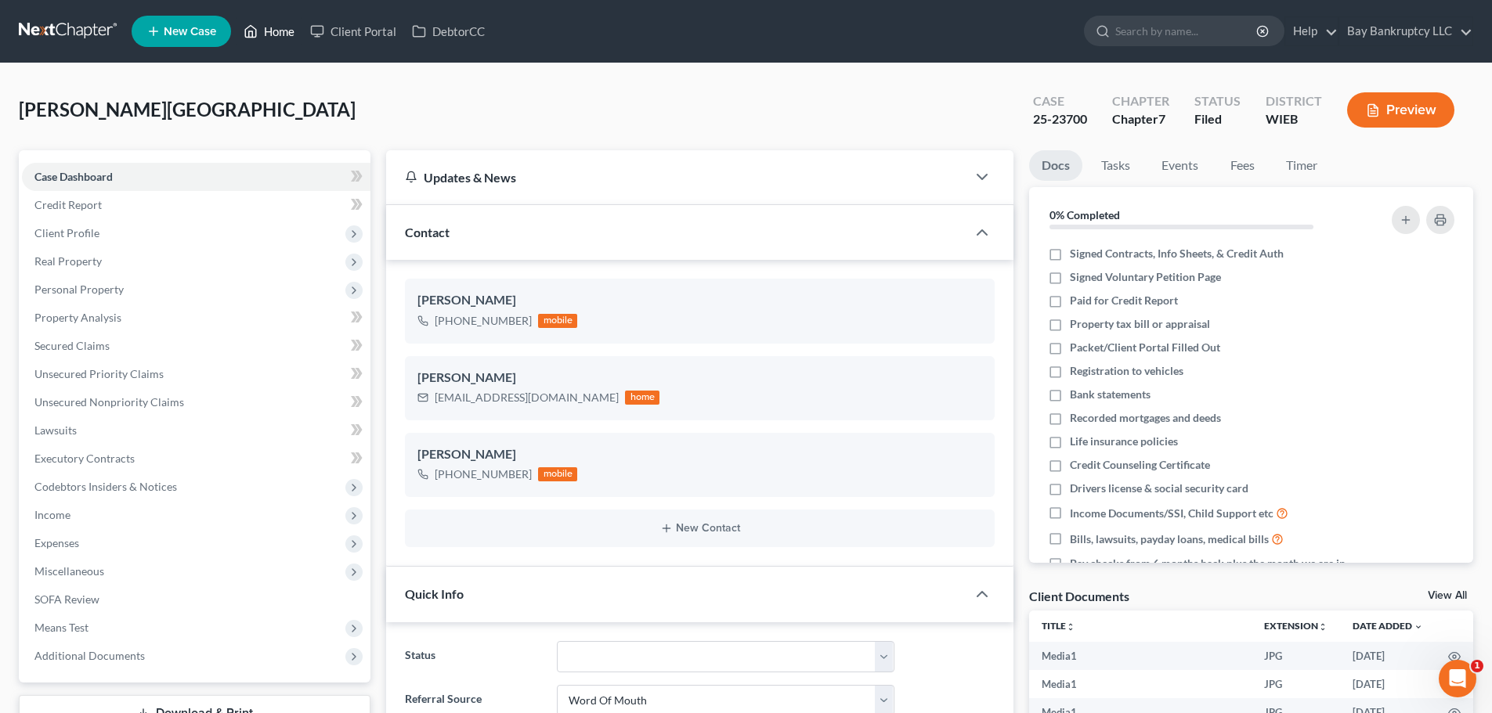
drag, startPoint x: 289, startPoint y: 31, endPoint x: 464, endPoint y: 1, distance: 177.3
click at [289, 31] on link "Home" at bounding box center [269, 31] width 67 height 28
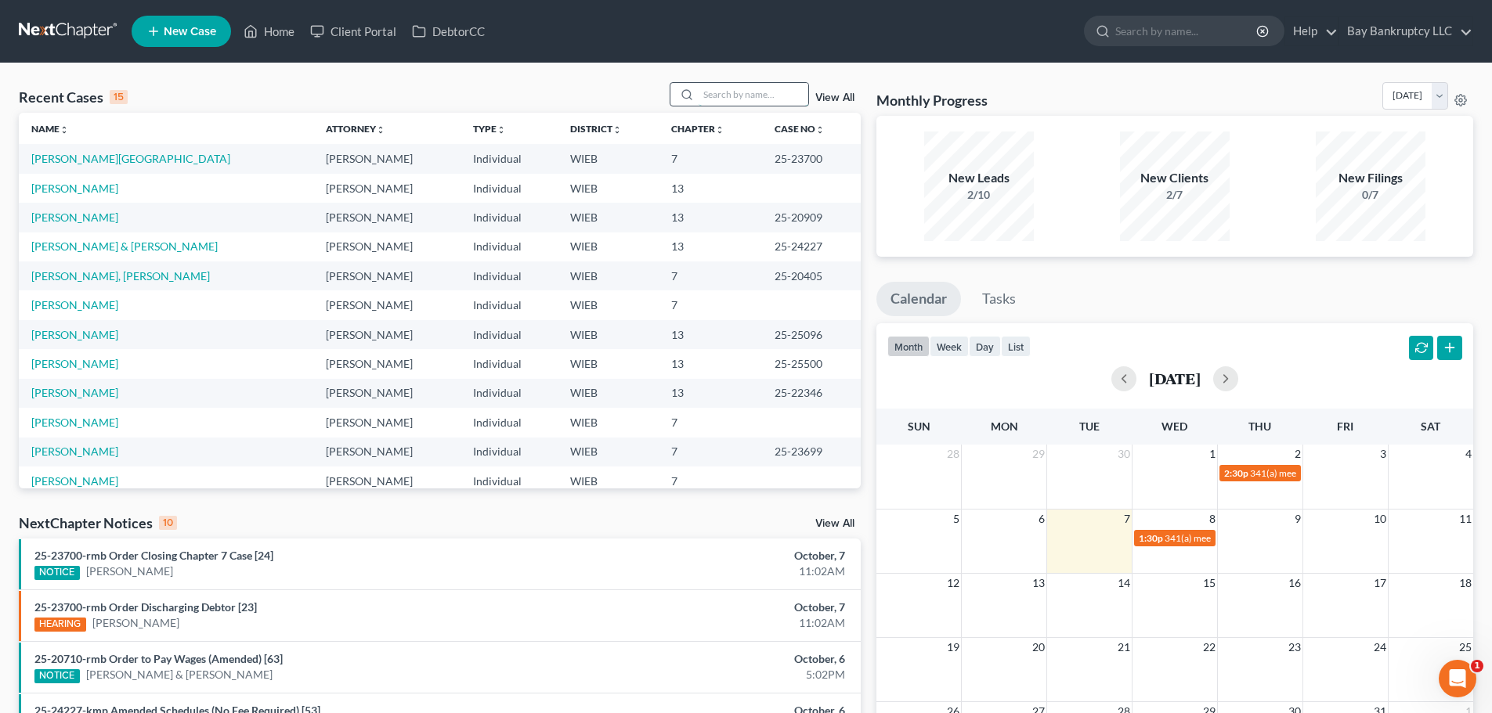
click at [741, 90] on input "search" at bounding box center [754, 94] width 110 height 23
type input "[PERSON_NAME]"
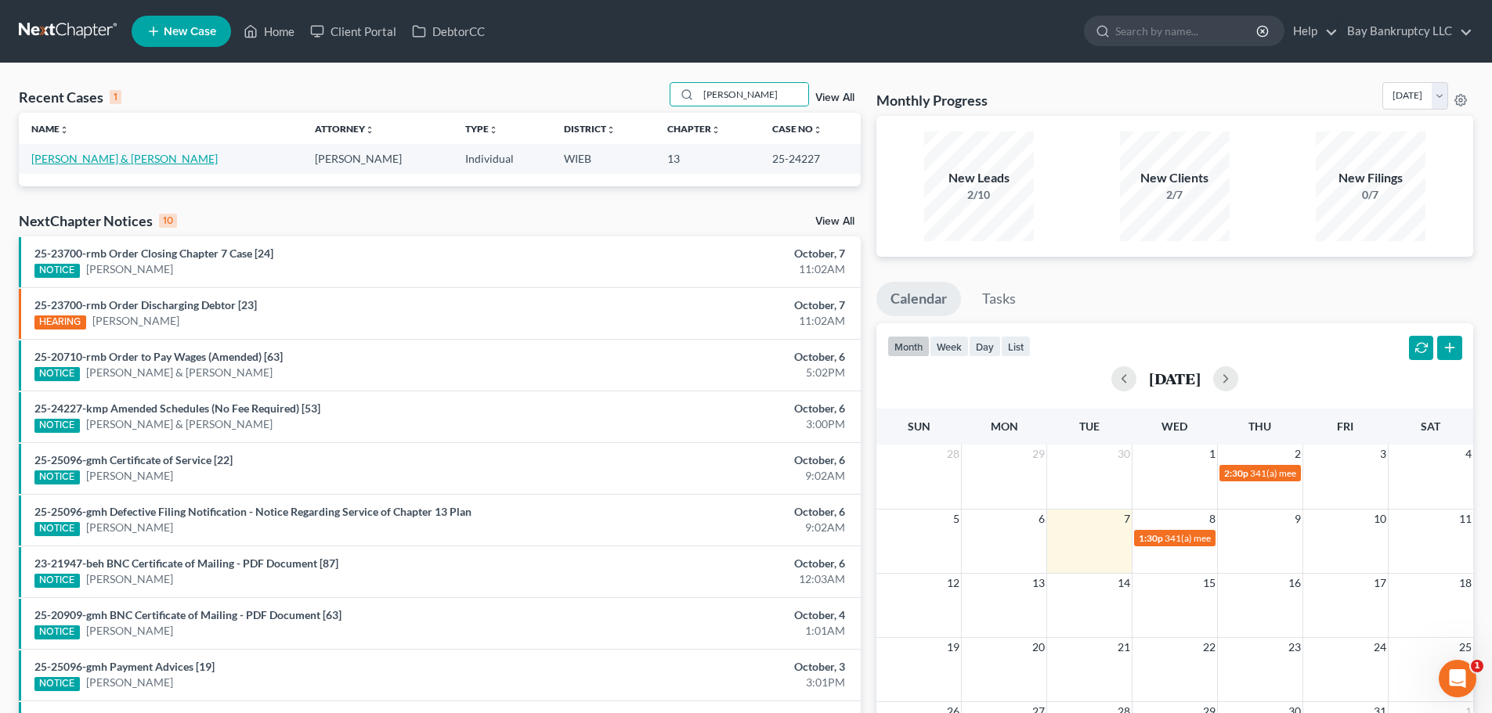
click at [117, 160] on link "[PERSON_NAME] & [PERSON_NAME]" at bounding box center [124, 158] width 186 height 13
select select "2"
select select "4"
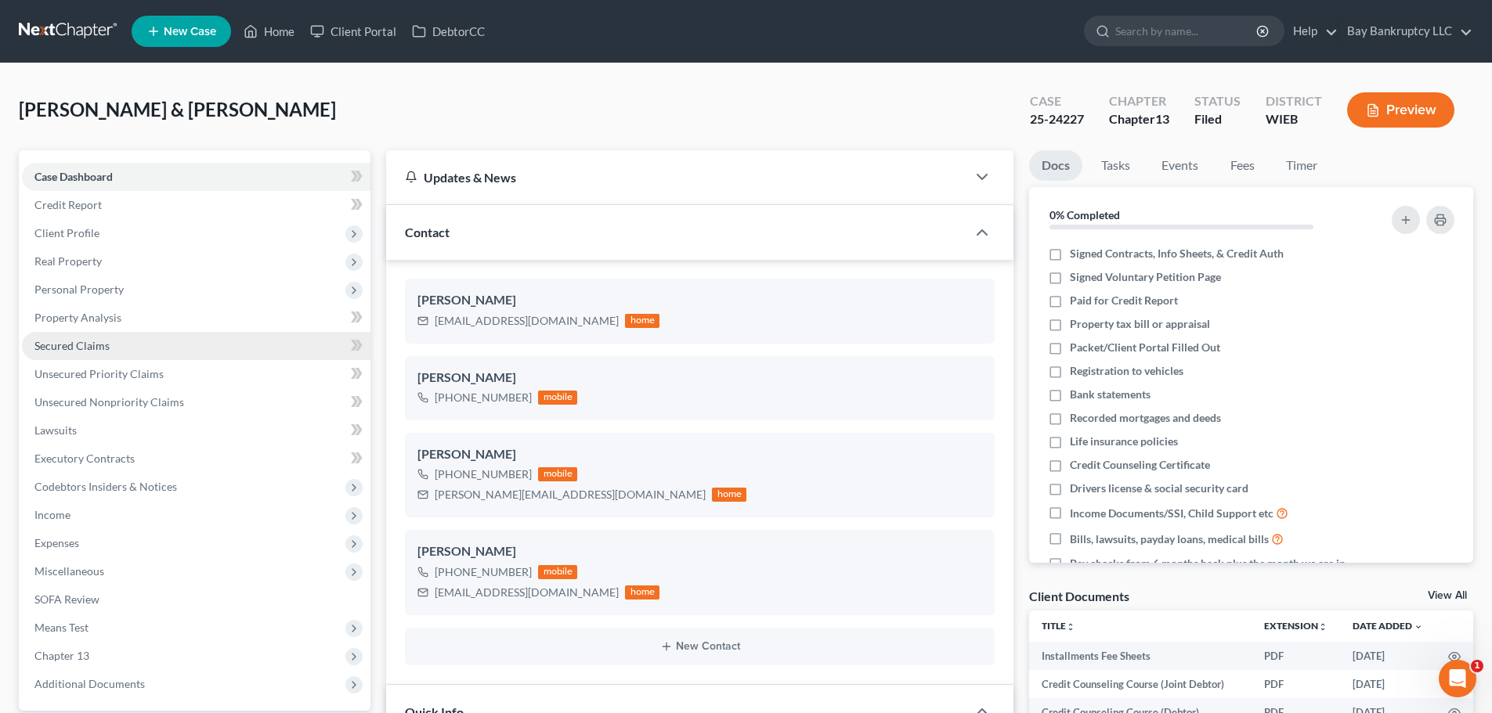
click at [92, 347] on span "Secured Claims" at bounding box center [71, 345] width 75 height 13
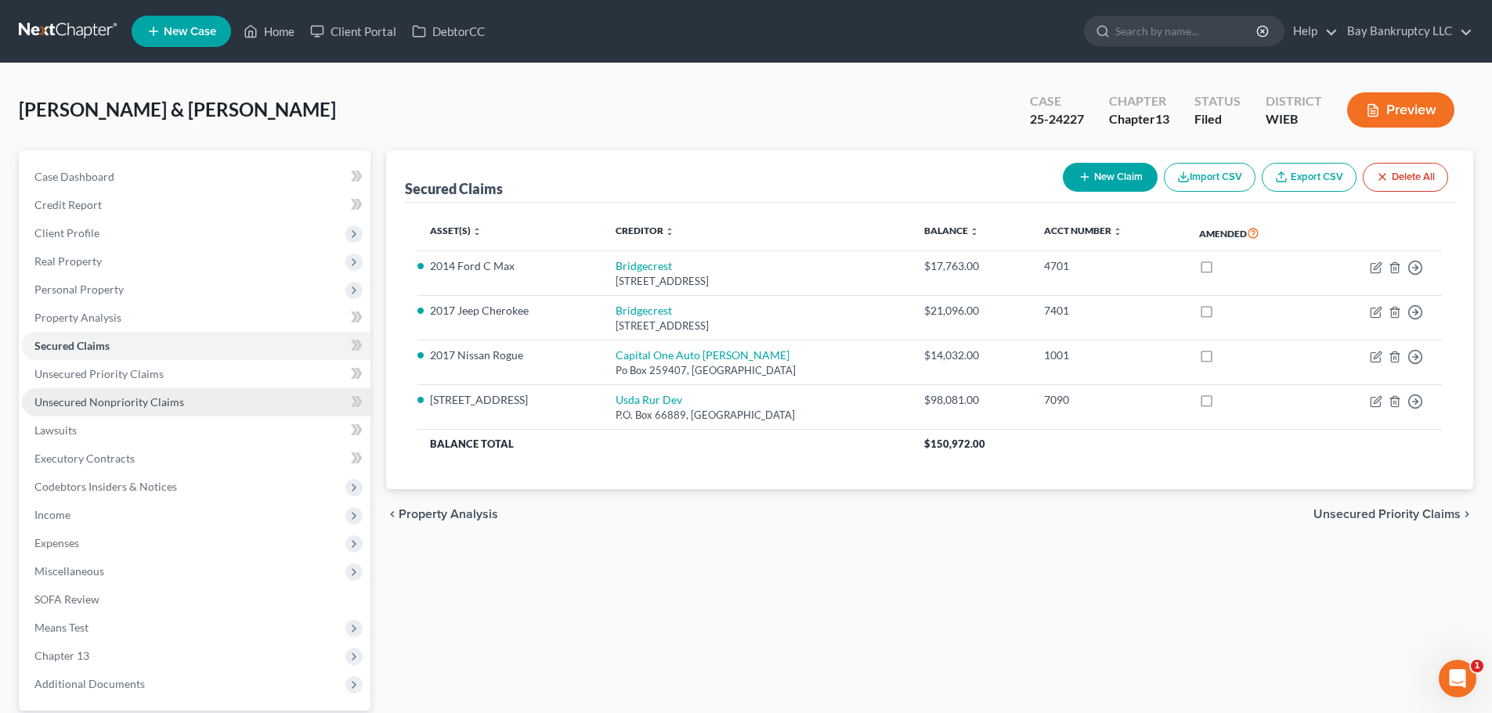
click at [143, 394] on link "Unsecured Nonpriority Claims" at bounding box center [196, 402] width 348 height 28
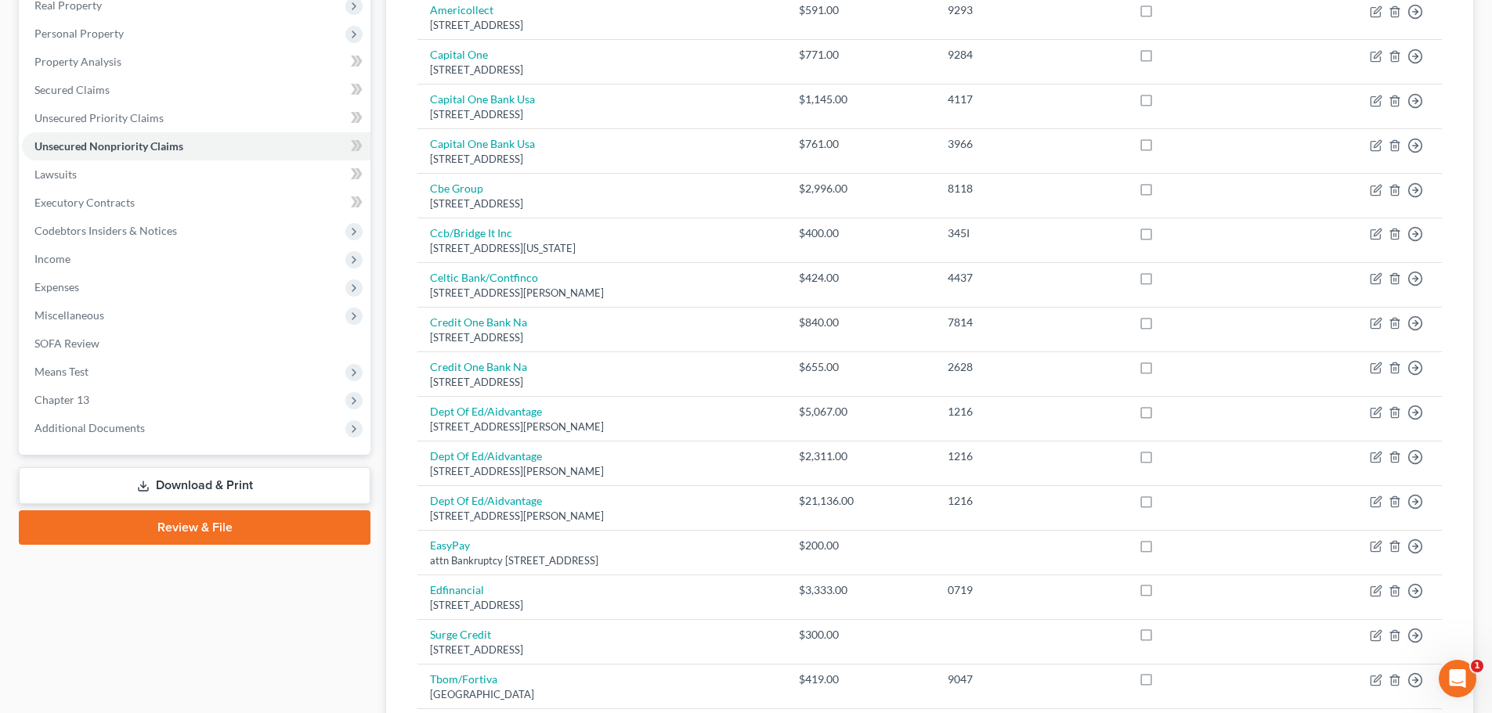
scroll to position [30, 0]
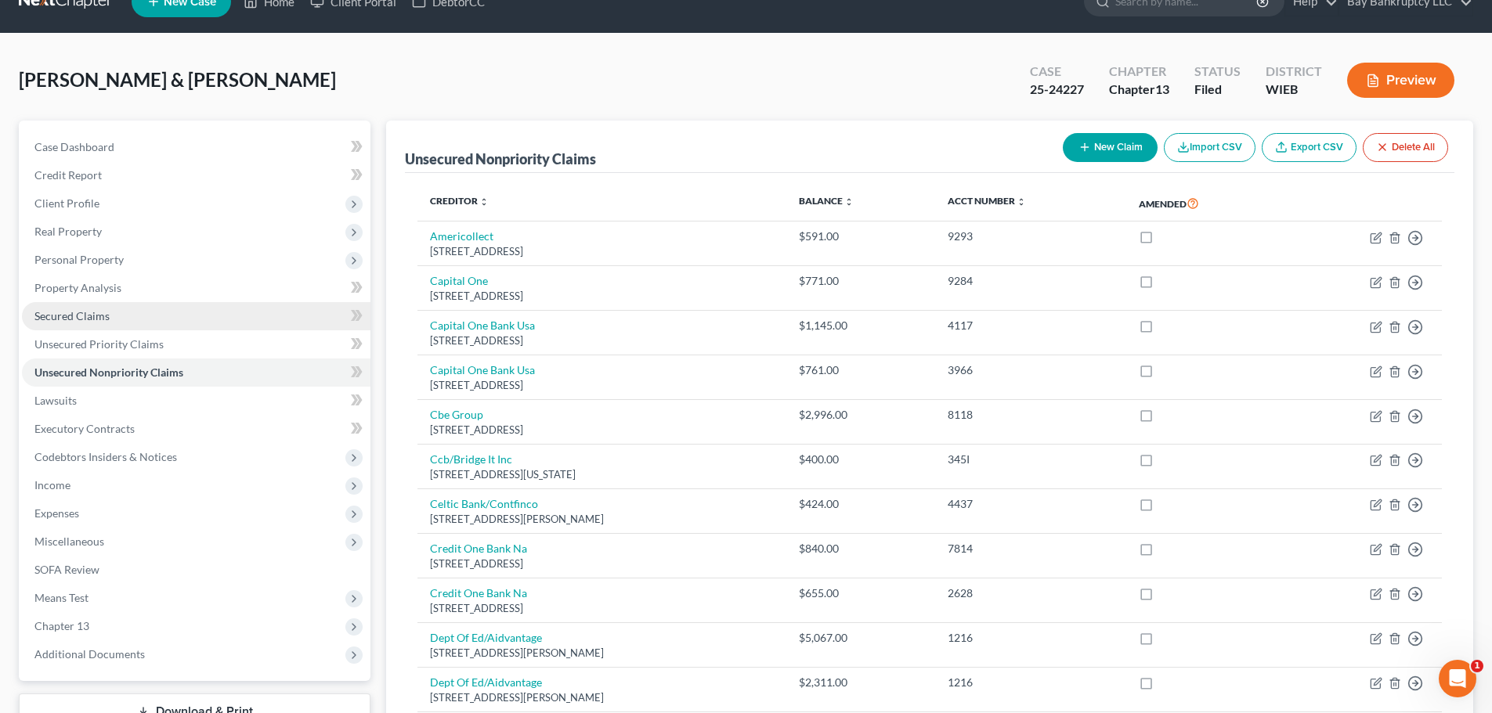
click at [85, 325] on link "Secured Claims" at bounding box center [196, 316] width 348 height 28
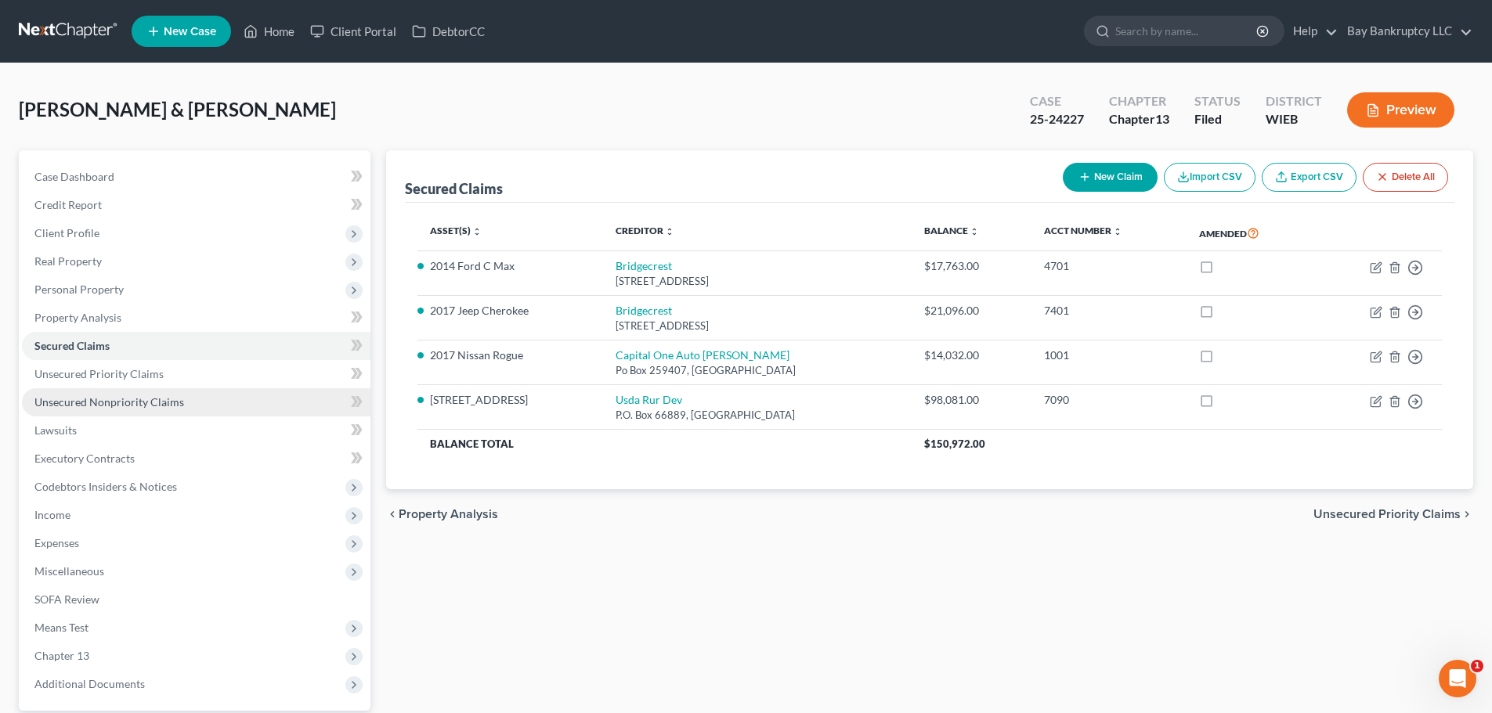
click at [118, 395] on span "Unsecured Nonpriority Claims" at bounding box center [109, 401] width 150 height 13
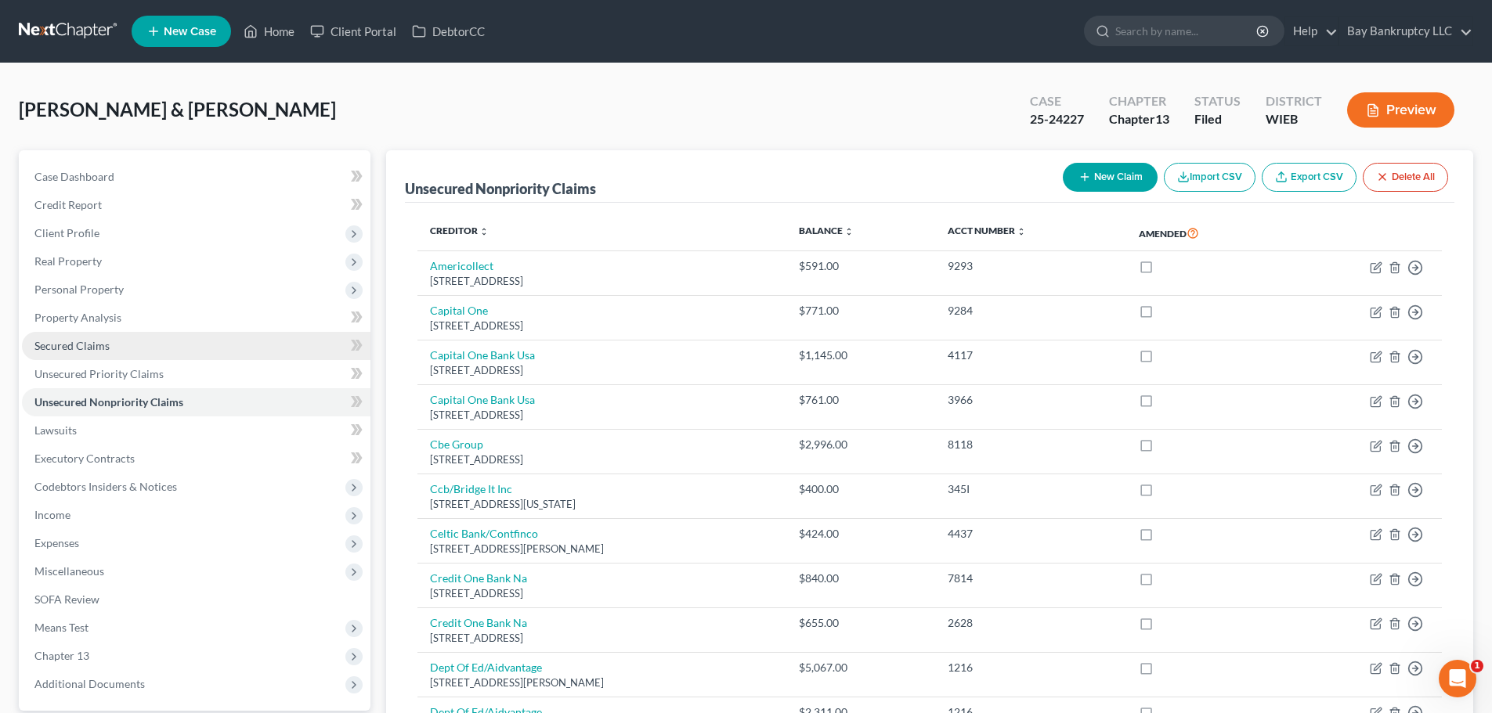
click at [60, 356] on link "Secured Claims" at bounding box center [196, 346] width 348 height 28
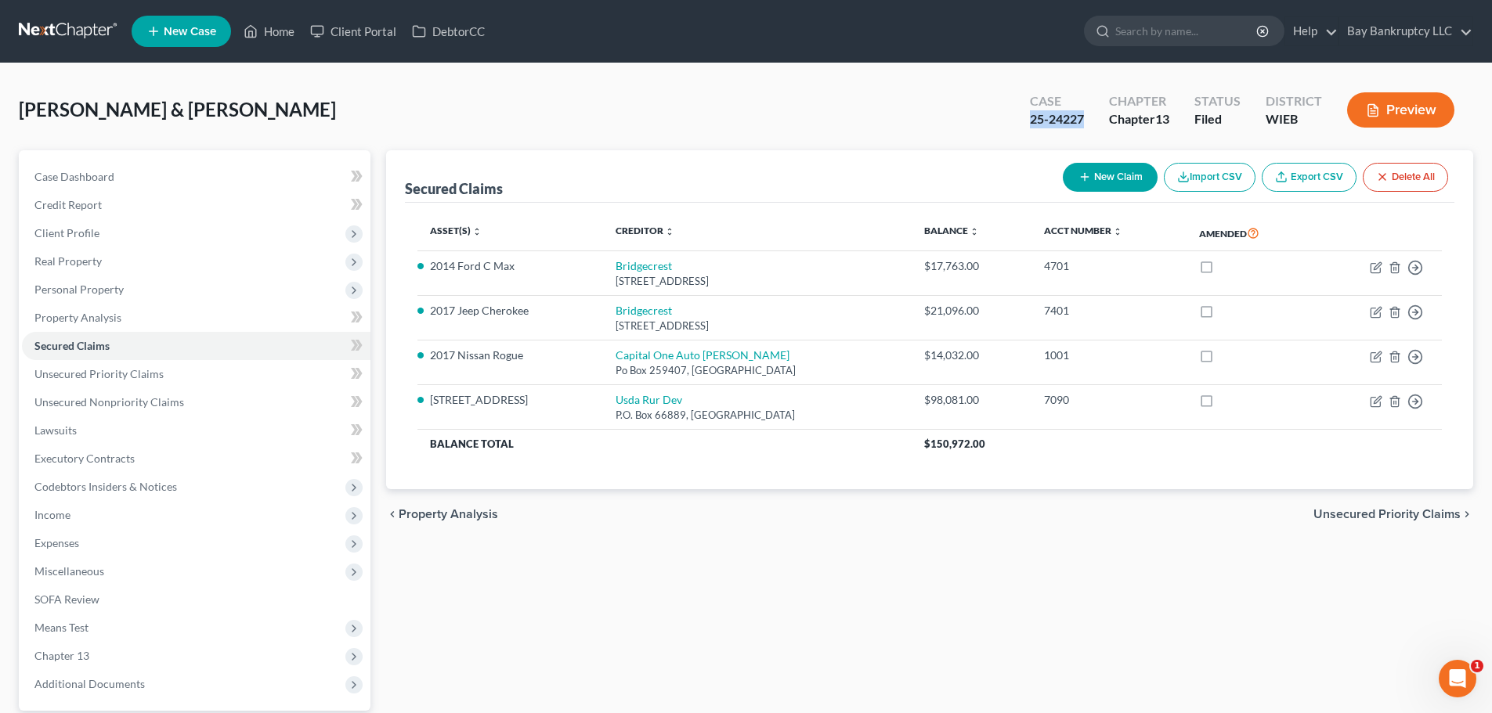
drag, startPoint x: 1028, startPoint y: 123, endPoint x: 1081, endPoint y: 121, distance: 52.5
click at [1081, 121] on div "25-24227" at bounding box center [1057, 119] width 54 height 18
copy div "25-24227"
click at [127, 399] on span "Unsecured Nonpriority Claims" at bounding box center [109, 401] width 150 height 13
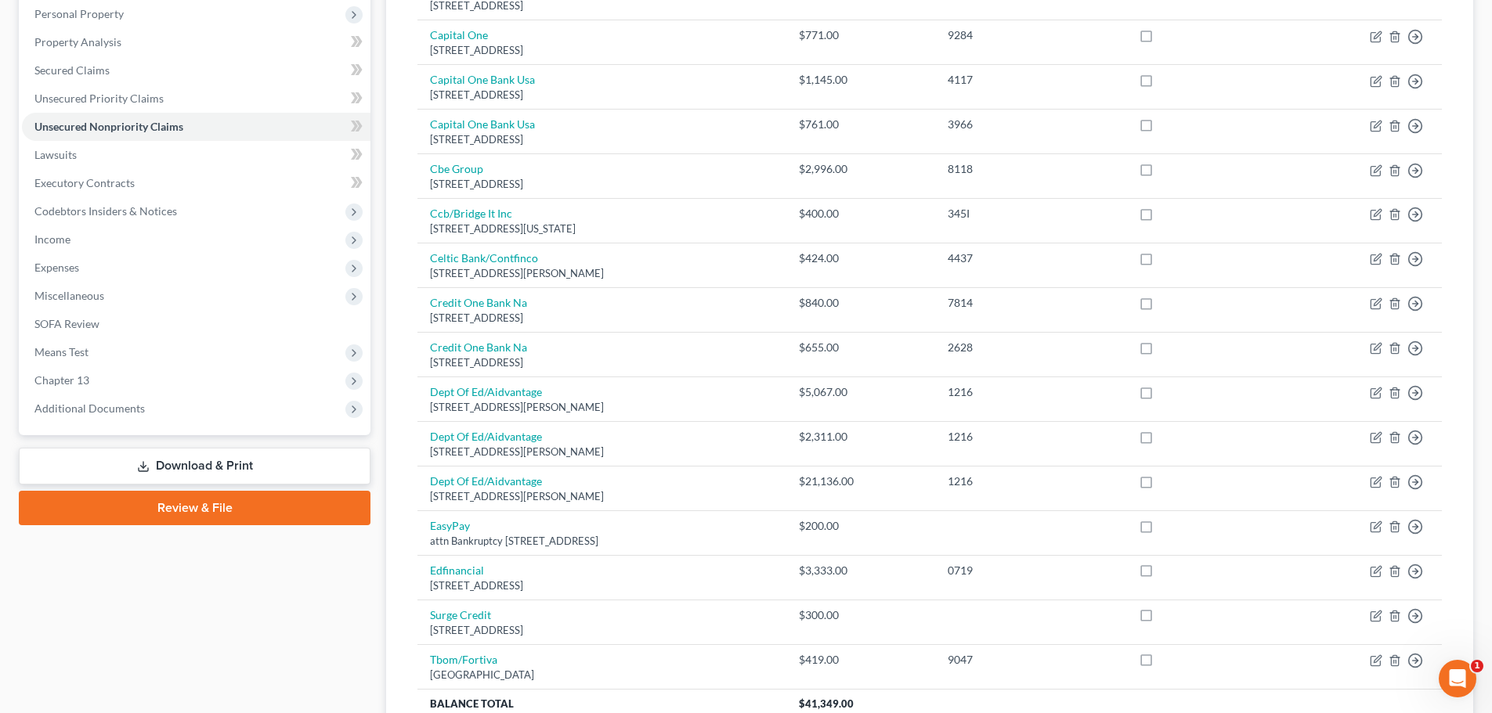
scroll to position [108, 0]
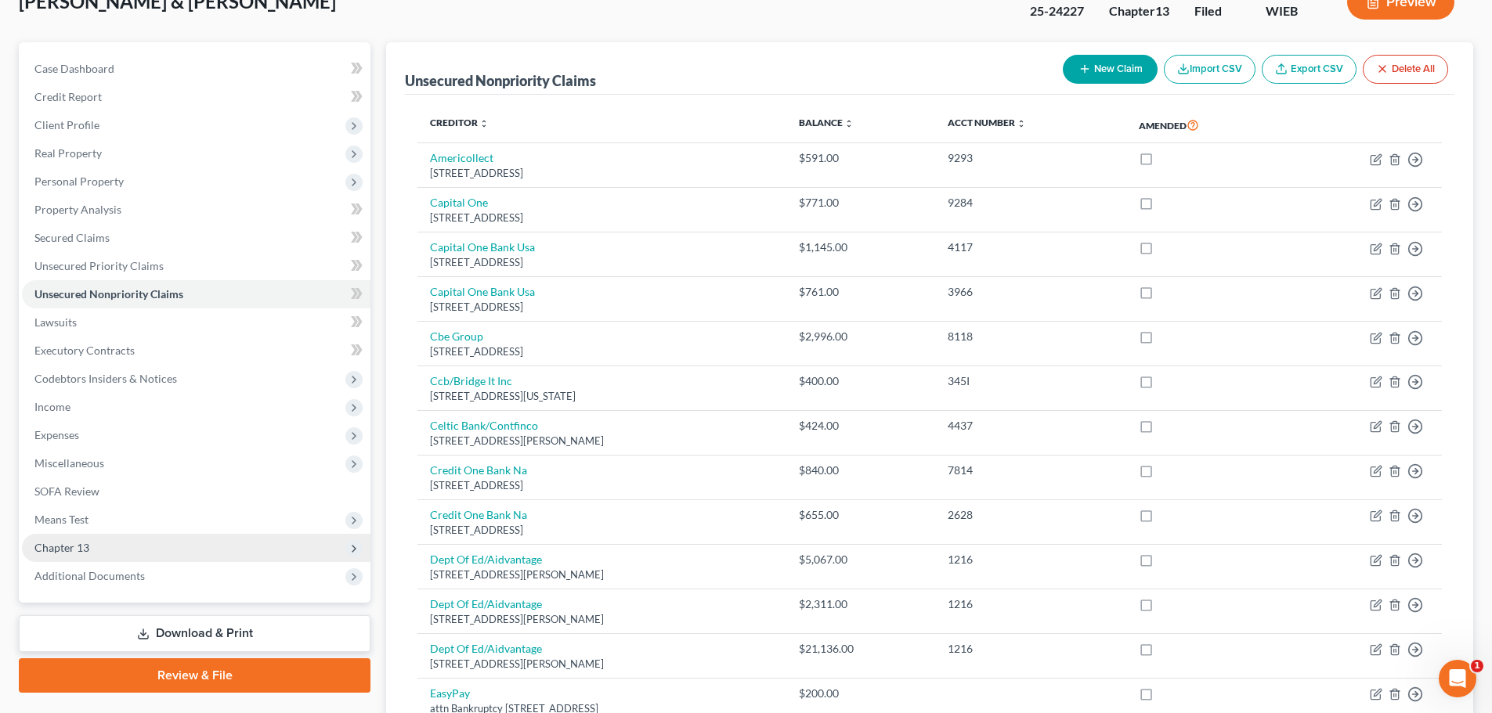
drag, startPoint x: 101, startPoint y: 577, endPoint x: 103, endPoint y: 533, distance: 43.9
click at [101, 577] on span "Additional Documents" at bounding box center [89, 575] width 110 height 13
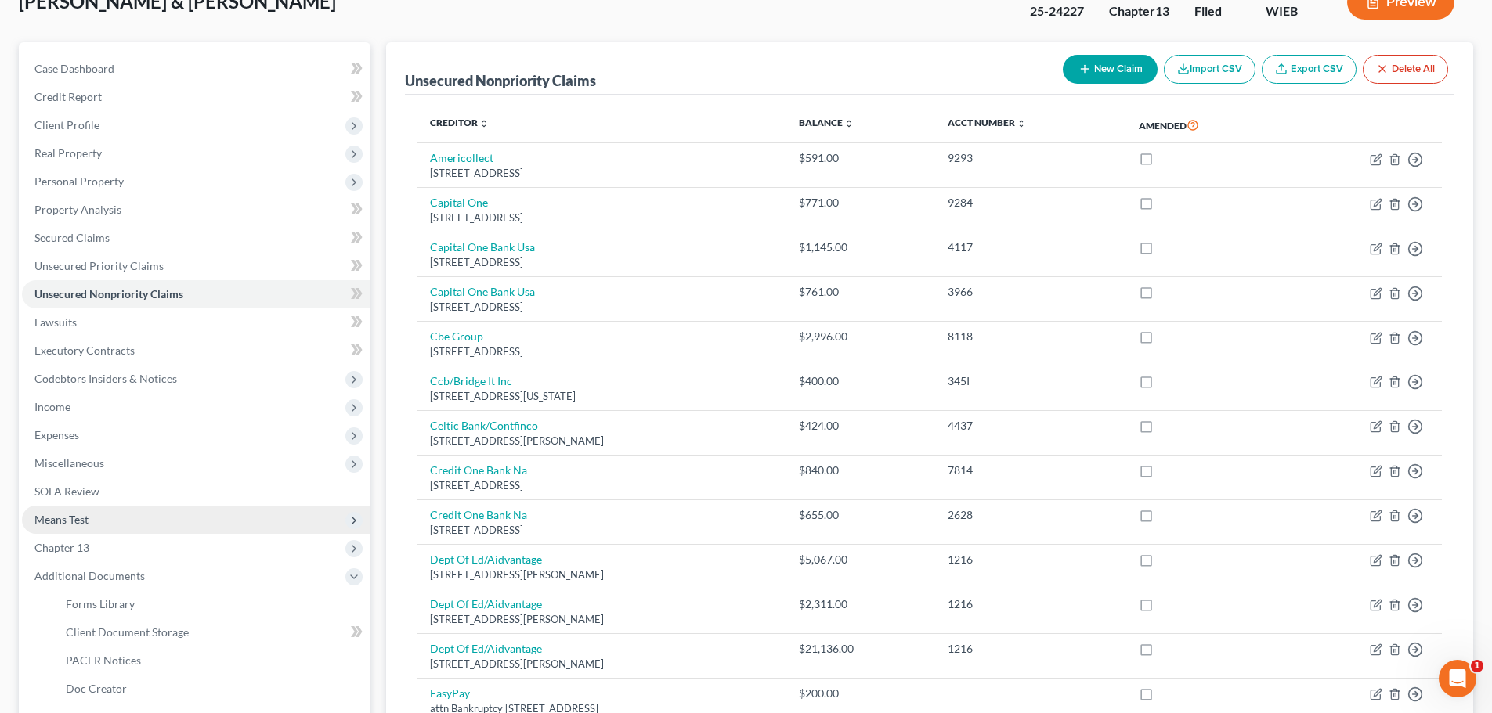
click at [91, 517] on span "Means Test" at bounding box center [196, 520] width 348 height 28
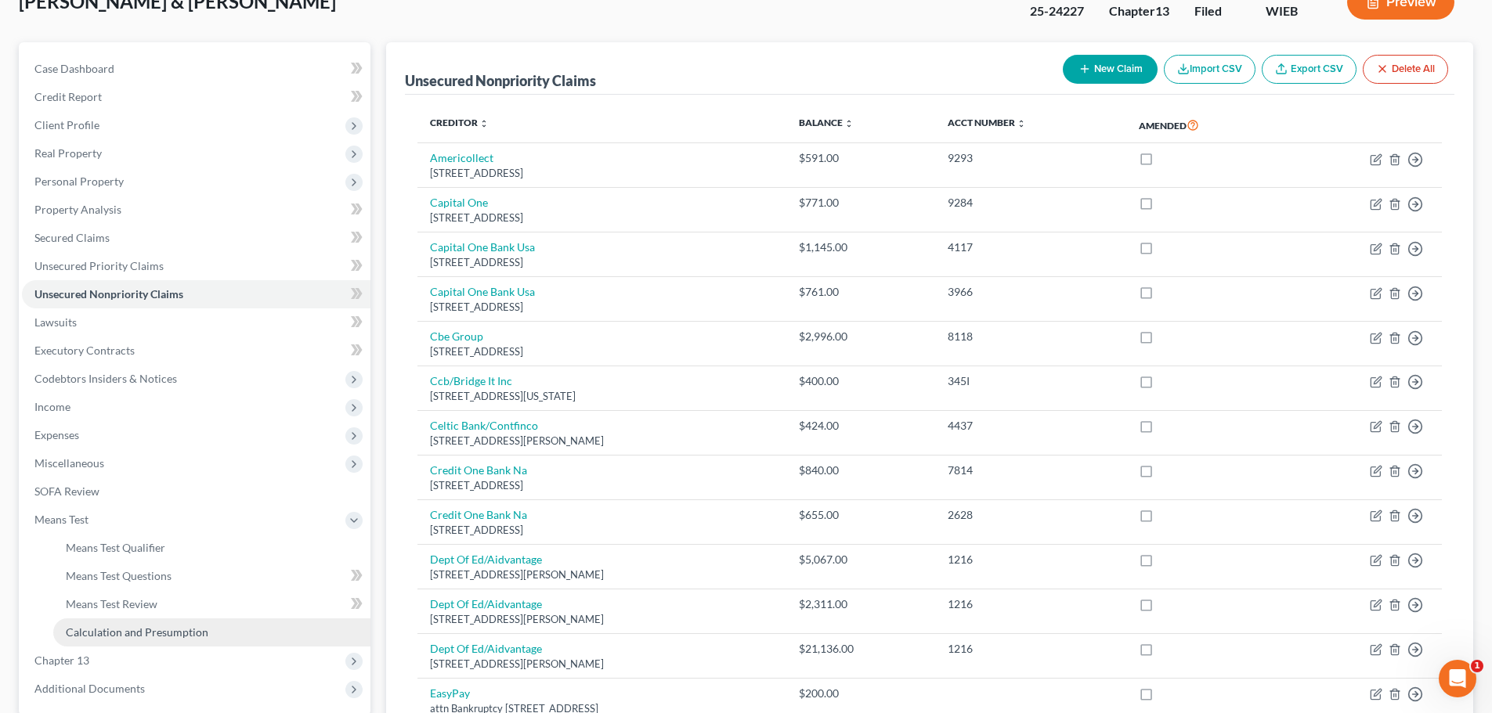
click at [132, 623] on link "Calculation and Presumption" at bounding box center [211, 633] width 317 height 28
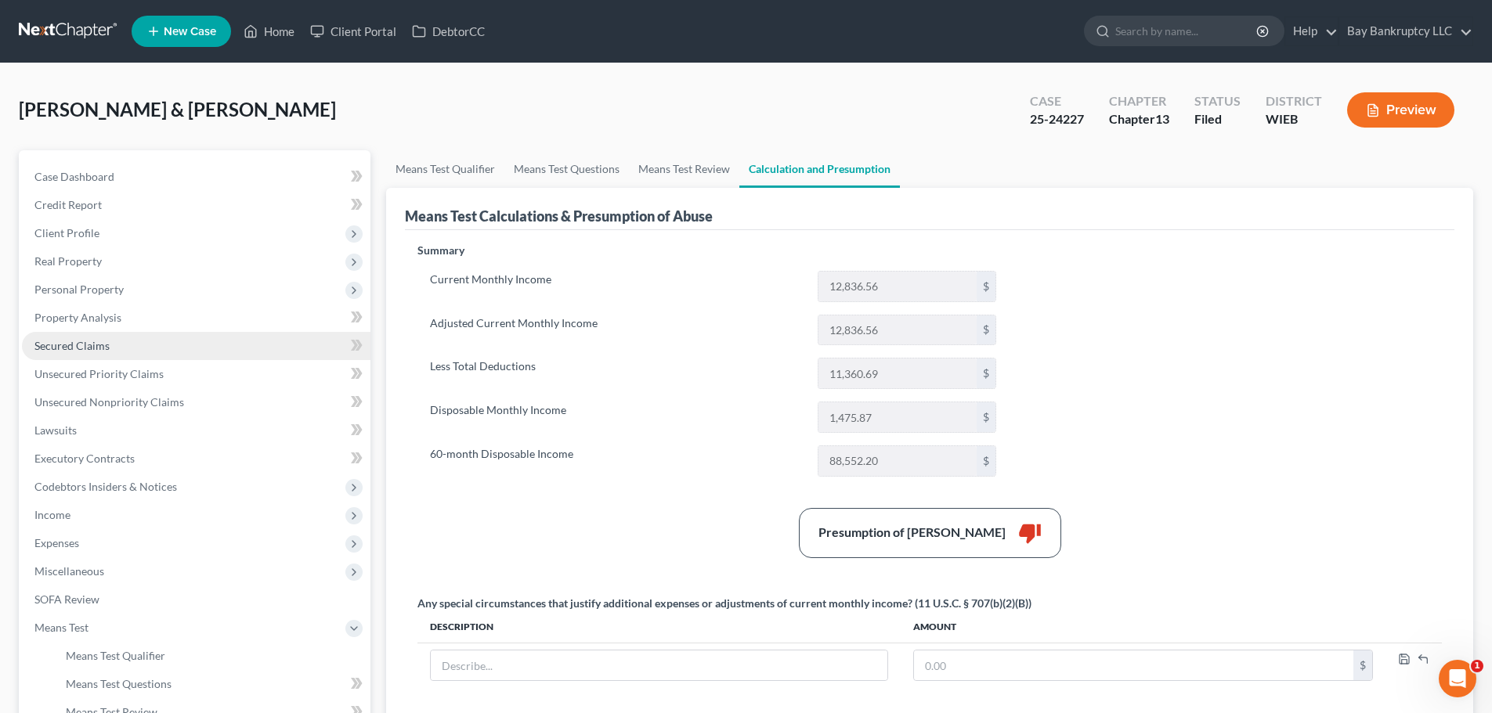
click at [92, 339] on span "Secured Claims" at bounding box center [71, 345] width 75 height 13
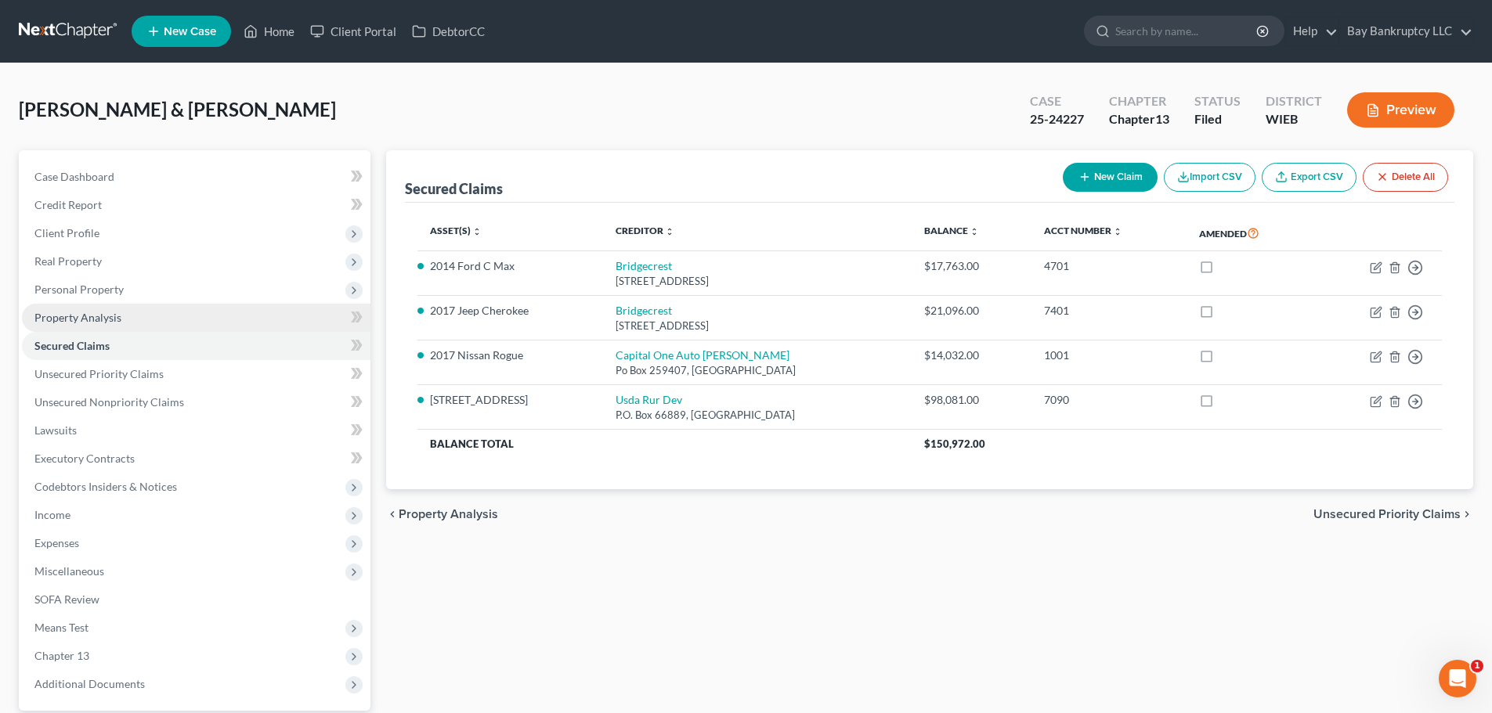
click at [99, 320] on span "Property Analysis" at bounding box center [77, 317] width 87 height 13
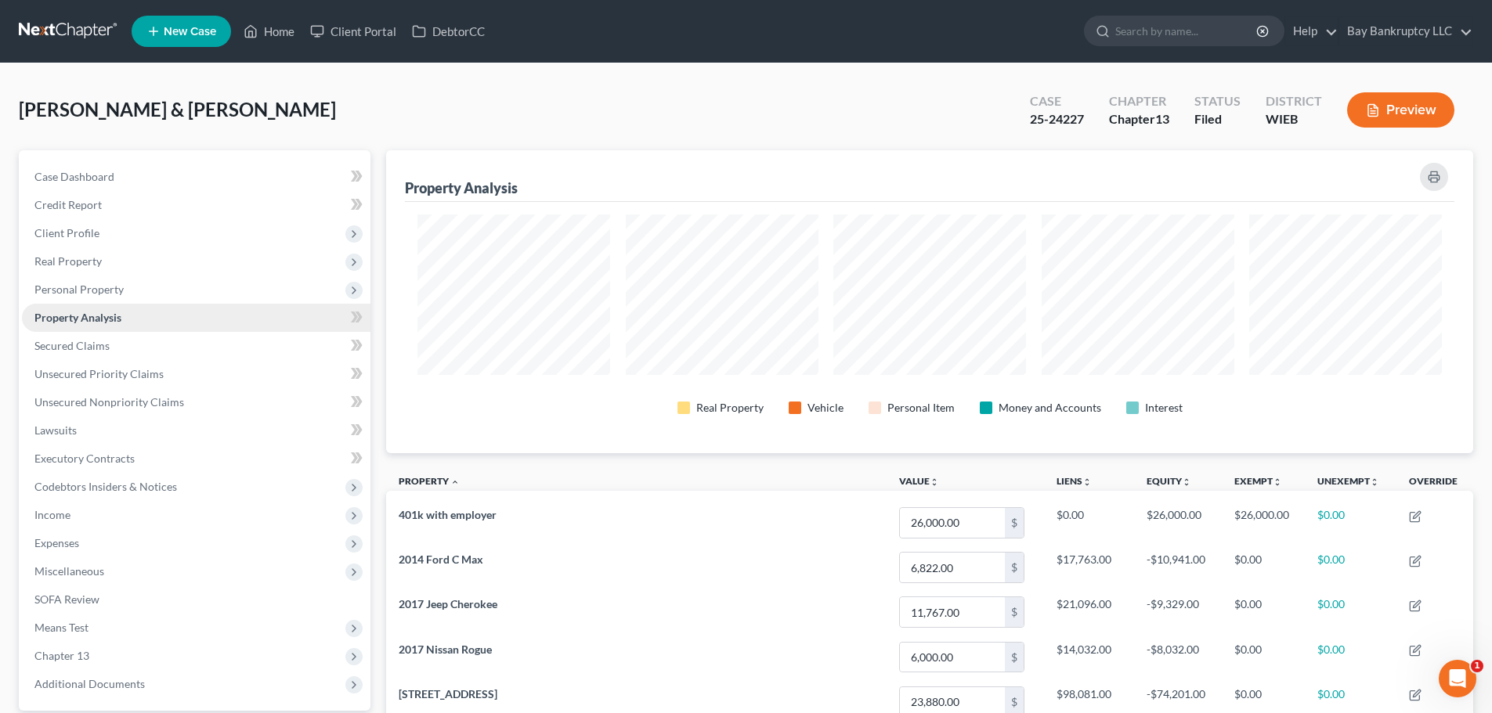
scroll to position [303, 1087]
click at [103, 380] on span "Unsecured Priority Claims" at bounding box center [98, 373] width 129 height 13
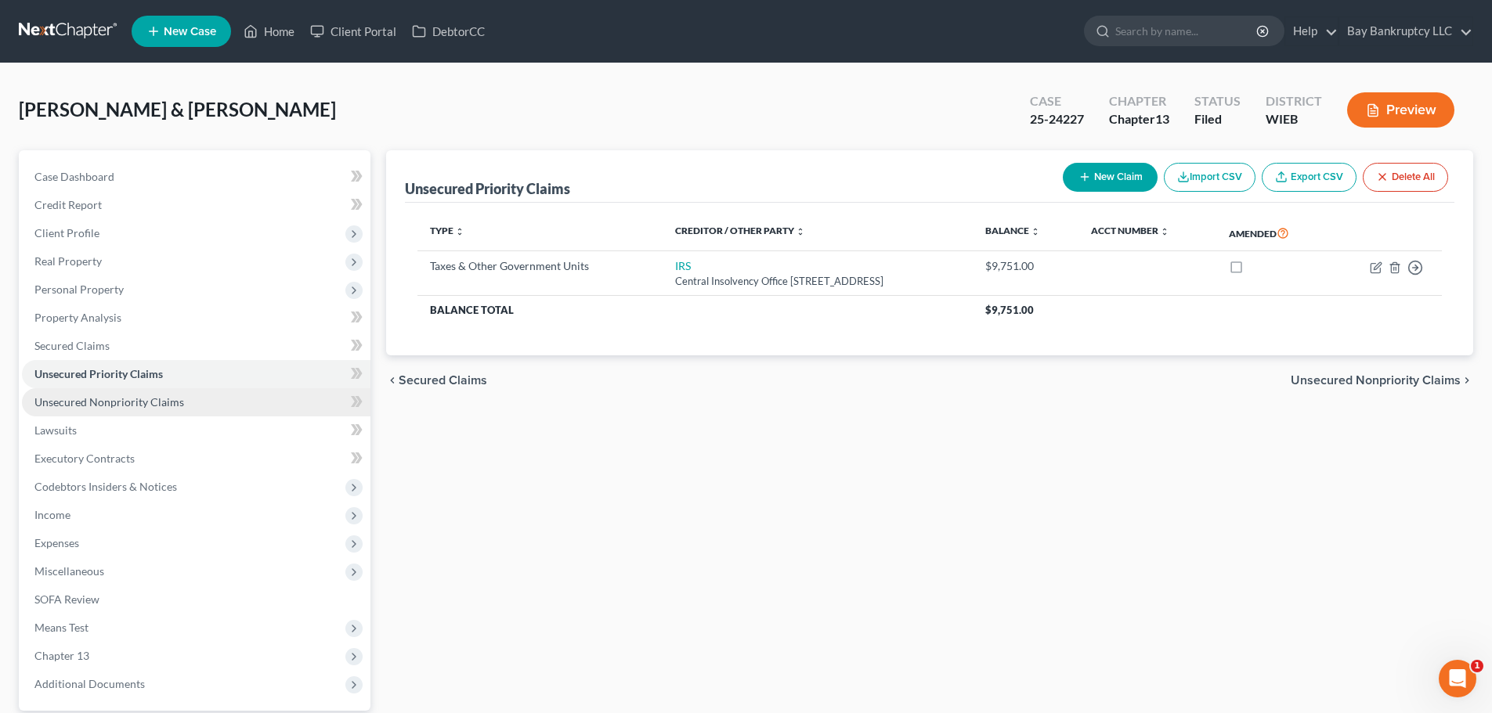
click at [106, 397] on span "Unsecured Nonpriority Claims" at bounding box center [109, 401] width 150 height 13
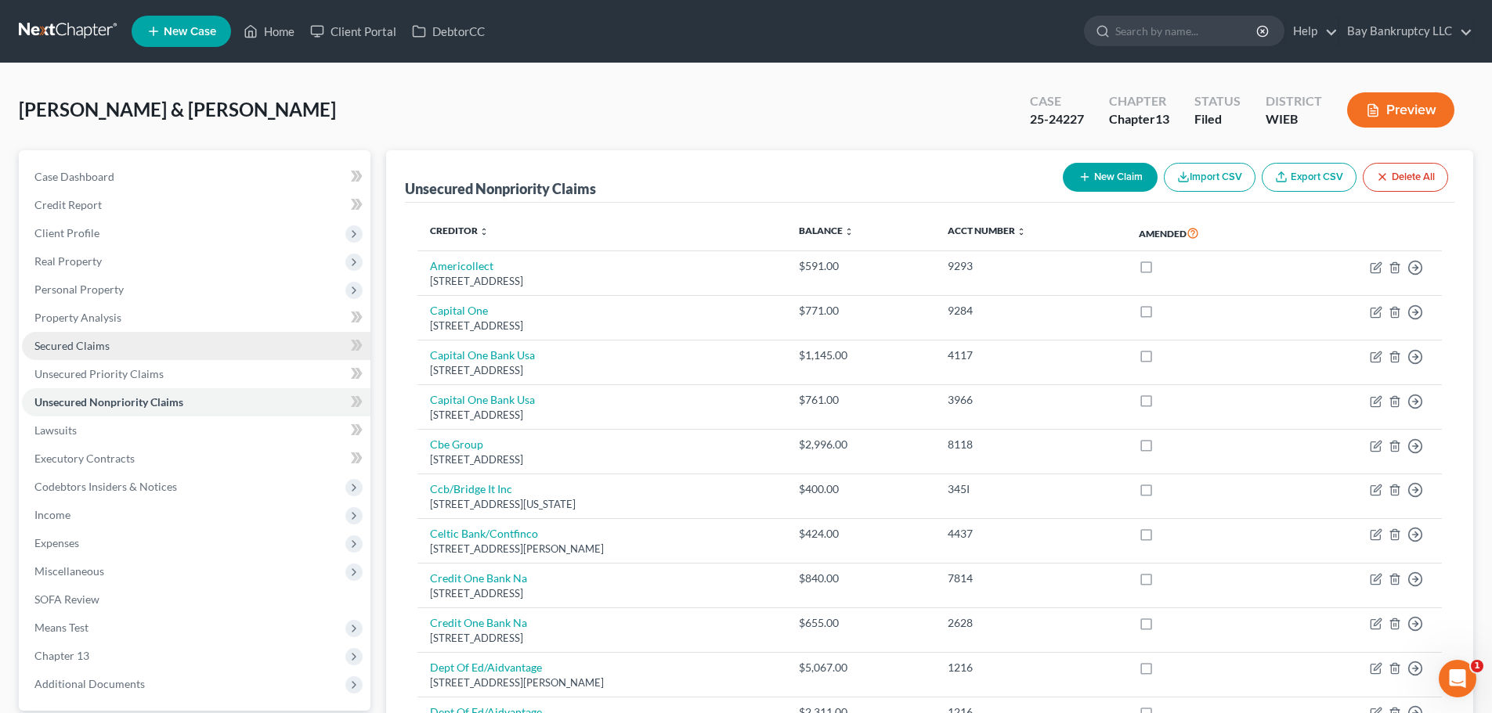
click at [142, 334] on link "Secured Claims" at bounding box center [196, 346] width 348 height 28
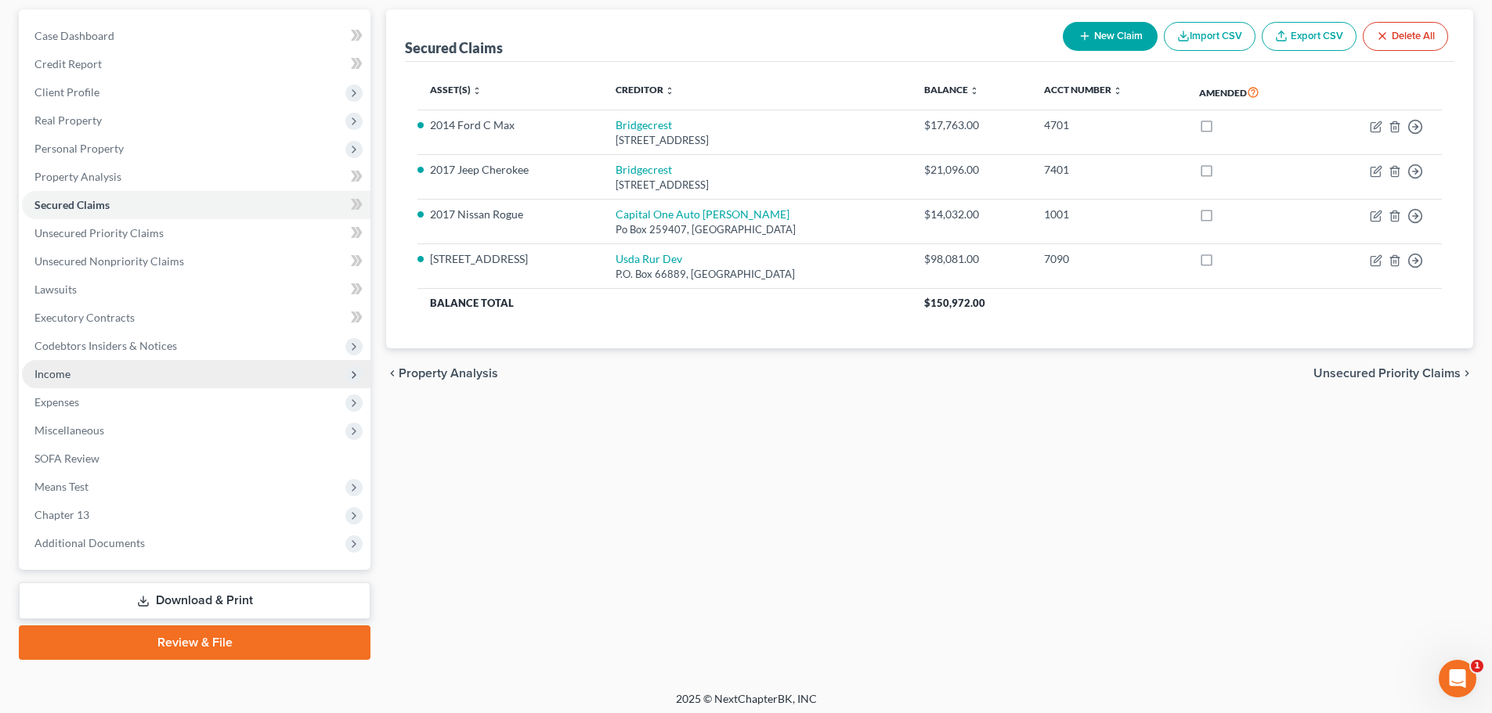
scroll to position [147, 0]
